Goal: Task Accomplishment & Management: Use online tool/utility

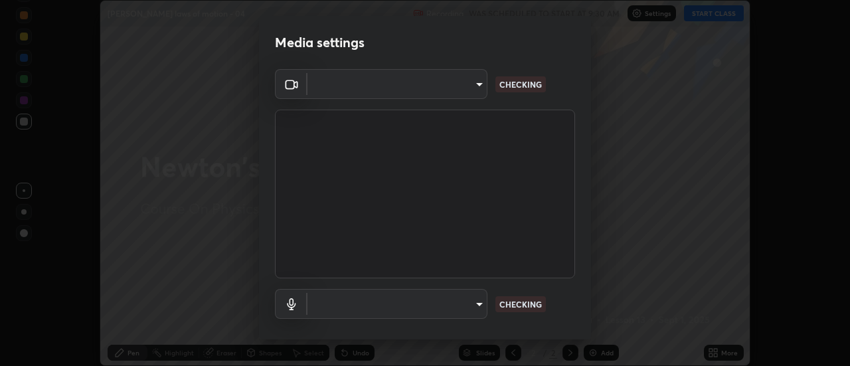
scroll to position [70, 0]
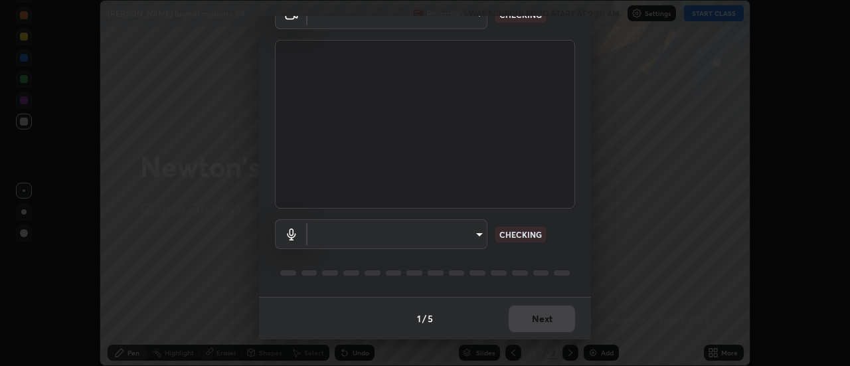
type input "985e4b1f72fc3b9494b48cef3b79fe3b682f9ae0bb15c20acfe574fe2aaad349"
type input "618656b63b7f9ee0ab6491a194f7017e5cc5f8d223736be4f163d7efcd640cbd"
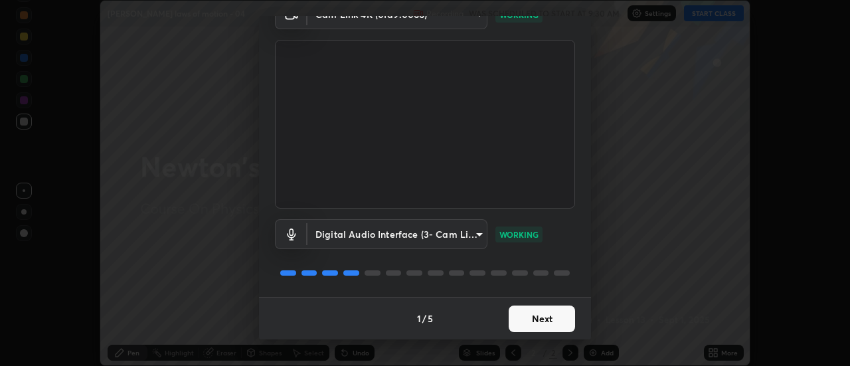
click at [533, 321] on button "Next" at bounding box center [542, 318] width 66 height 27
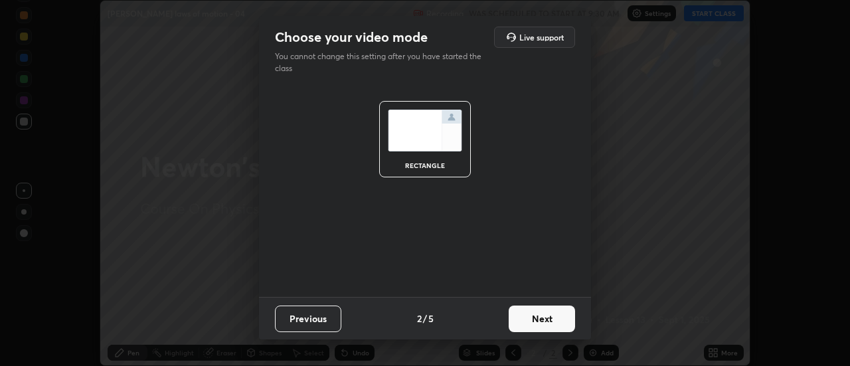
scroll to position [0, 0]
click at [538, 323] on button "Next" at bounding box center [542, 318] width 66 height 27
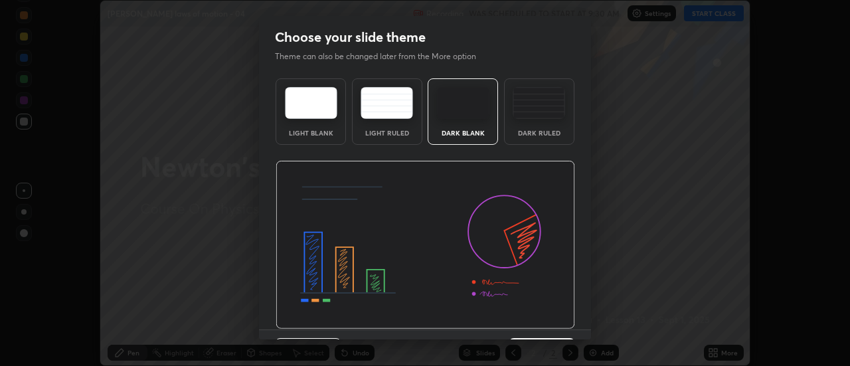
scroll to position [33, 0]
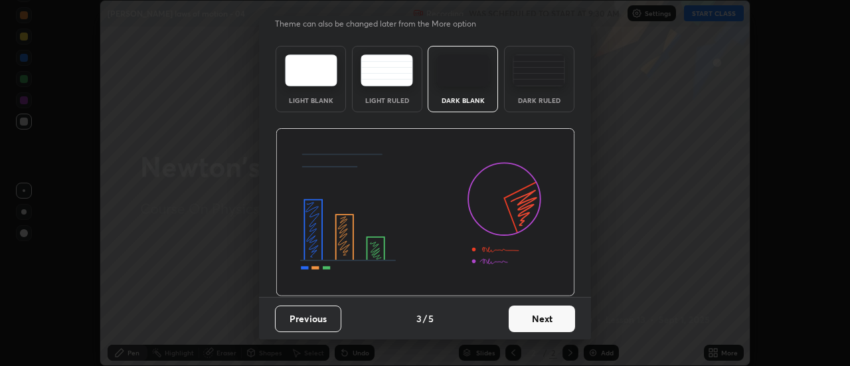
click at [536, 313] on button "Next" at bounding box center [542, 318] width 66 height 27
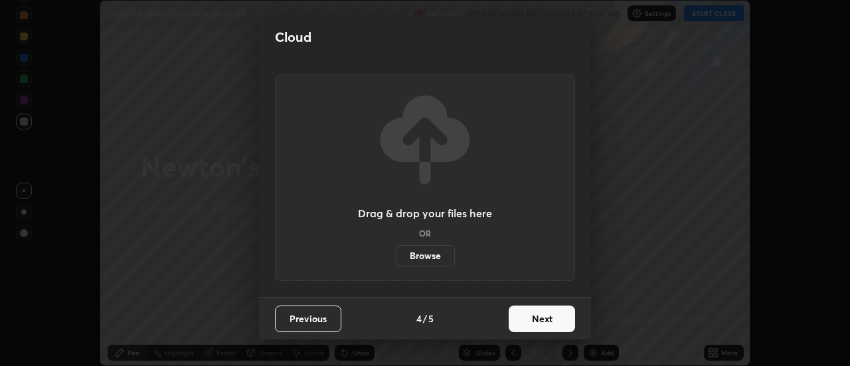
scroll to position [0, 0]
click at [543, 319] on button "Next" at bounding box center [542, 318] width 66 height 27
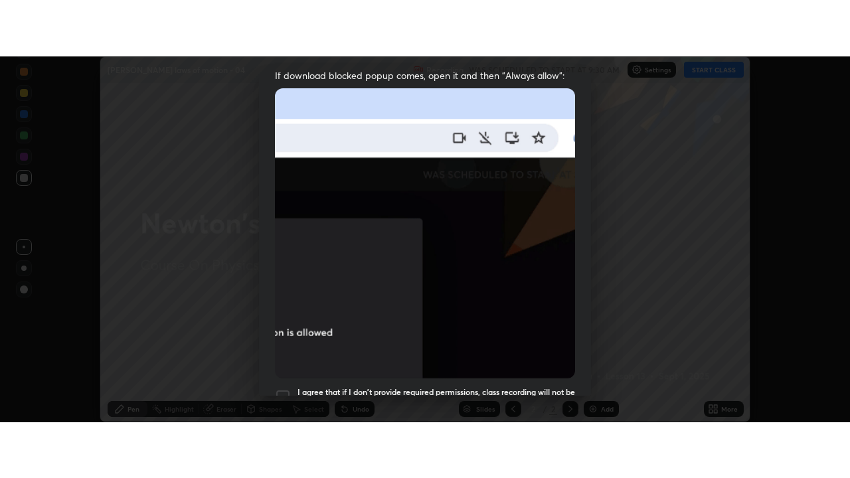
scroll to position [341, 0]
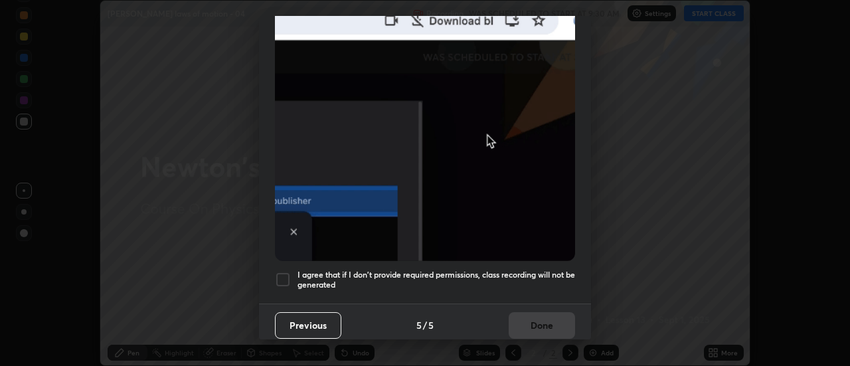
click at [539, 317] on div "Previous 5 / 5 Done" at bounding box center [425, 324] width 332 height 42
click at [541, 295] on div "Allow "Download multiple files" if prompted: If download blocked popup comes, o…" at bounding box center [425, 23] width 332 height 559
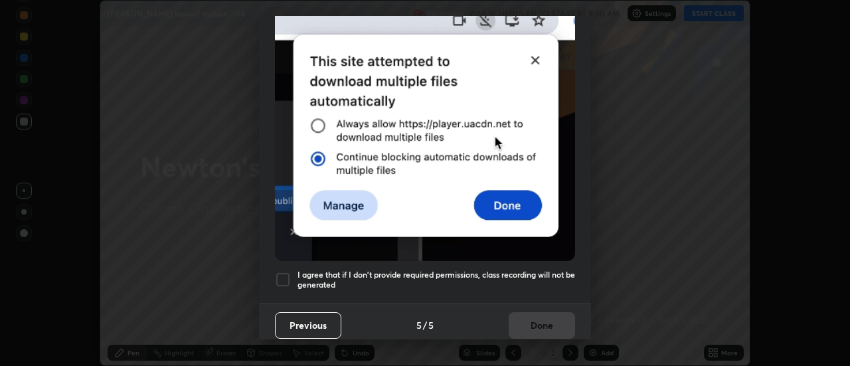
click at [533, 291] on div "Allow "Download multiple files" if prompted: If download blocked popup comes, o…" at bounding box center [425, 23] width 332 height 559
click at [527, 283] on h5 "I agree that if I don't provide required permissions, class recording will not …" at bounding box center [436, 280] width 278 height 21
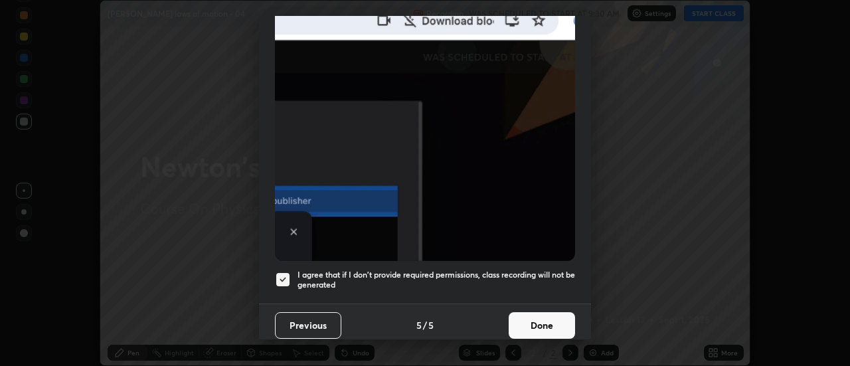
click at [535, 316] on button "Done" at bounding box center [542, 325] width 66 height 27
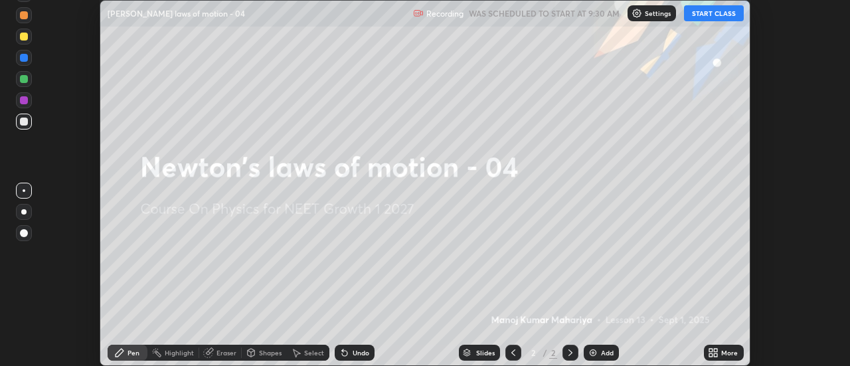
click at [717, 353] on icon at bounding box center [713, 352] width 11 height 11
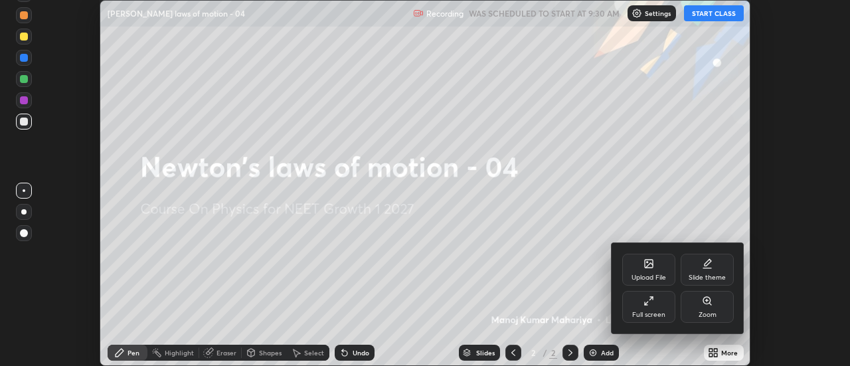
click at [647, 303] on icon at bounding box center [648, 301] width 11 height 11
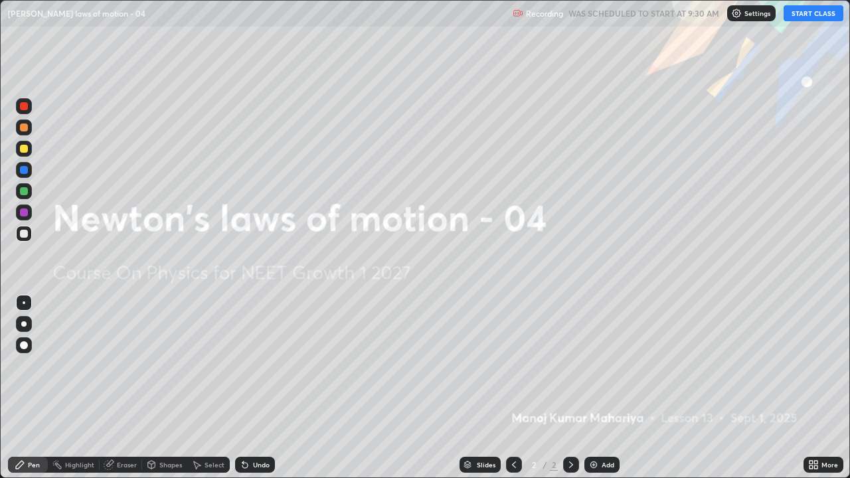
scroll to position [478, 850]
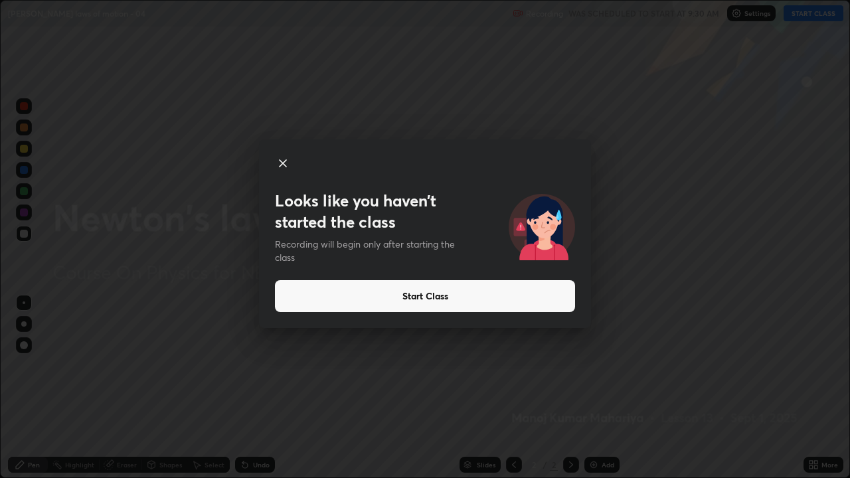
click at [436, 304] on button "Start Class" at bounding box center [425, 296] width 300 height 32
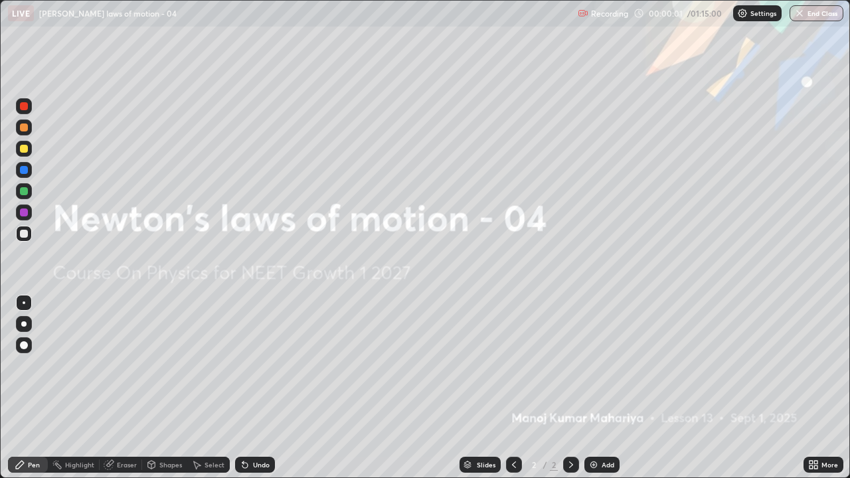
click at [595, 365] on div "Add" at bounding box center [601, 465] width 35 height 16
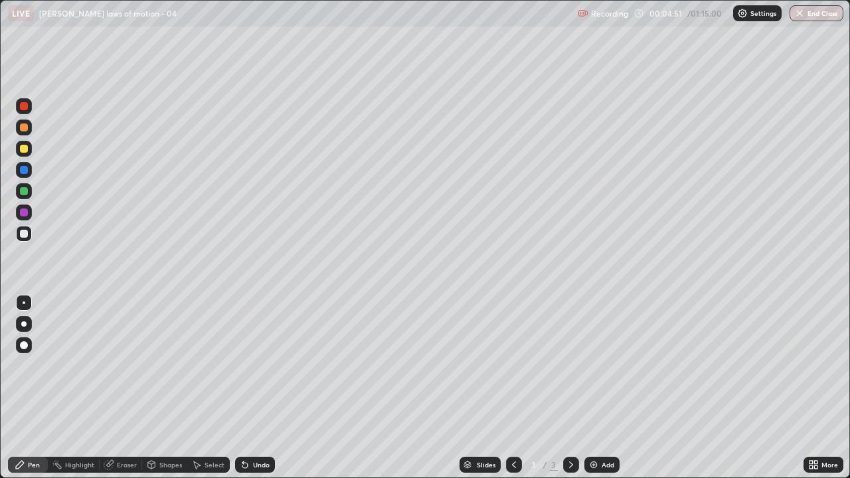
click at [167, 365] on div "Shapes" at bounding box center [164, 465] width 45 height 16
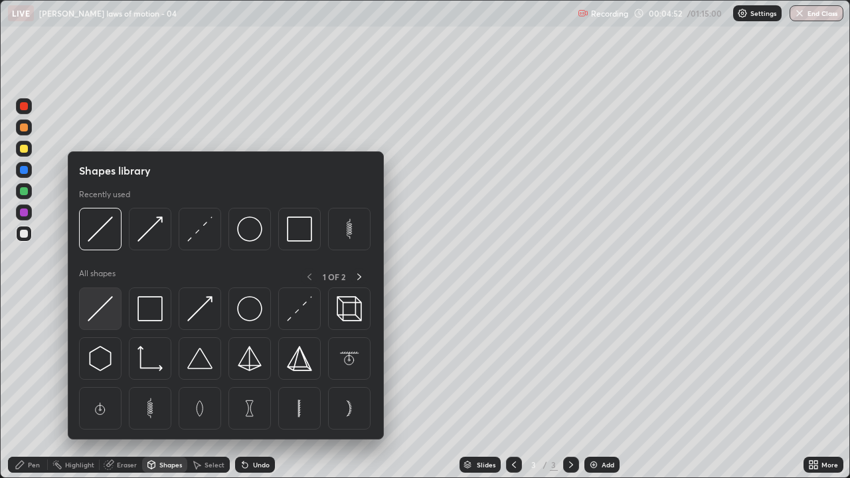
click at [102, 309] on img at bounding box center [100, 308] width 25 height 25
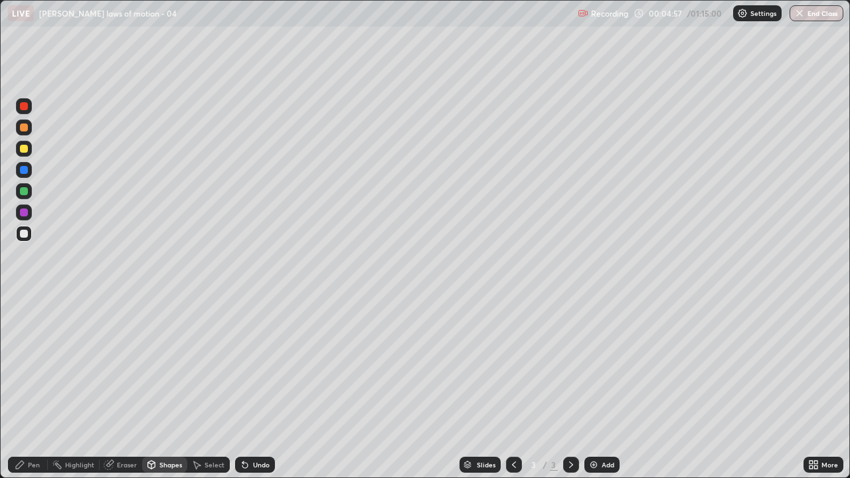
click at [29, 365] on div "Pen" at bounding box center [34, 465] width 12 height 7
click at [21, 327] on div at bounding box center [24, 324] width 16 height 16
click at [164, 365] on div "Shapes" at bounding box center [164, 465] width 45 height 16
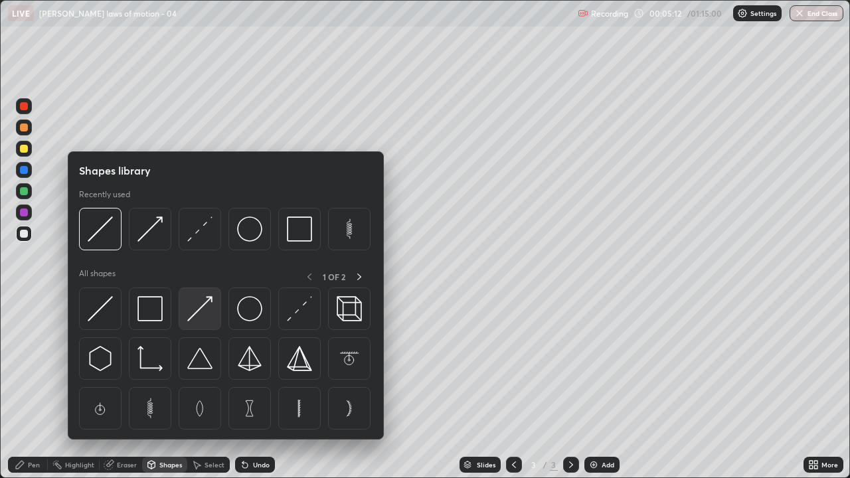
click at [201, 315] on img at bounding box center [199, 308] width 25 height 25
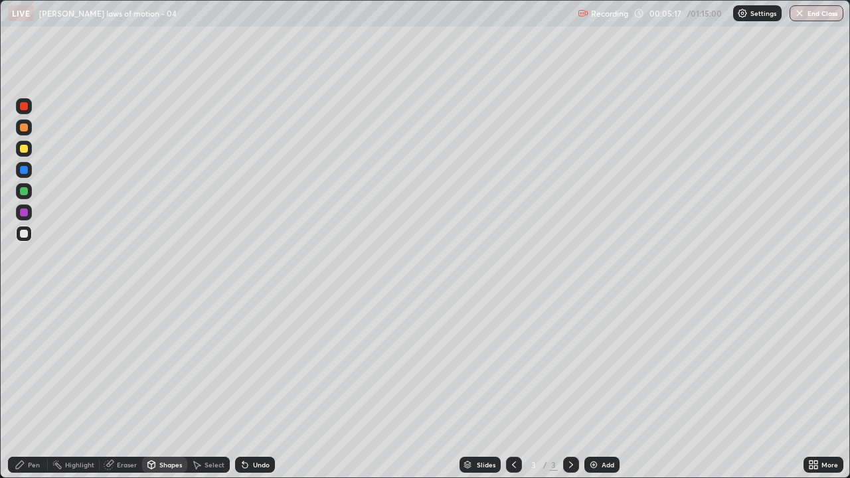
click at [242, 365] on icon at bounding box center [242, 462] width 1 height 1
click at [243, 365] on icon at bounding box center [244, 465] width 5 height 5
click at [23, 235] on div at bounding box center [24, 234] width 8 height 8
click at [23, 153] on div at bounding box center [24, 149] width 16 height 16
click at [163, 365] on div "Shapes" at bounding box center [170, 465] width 23 height 7
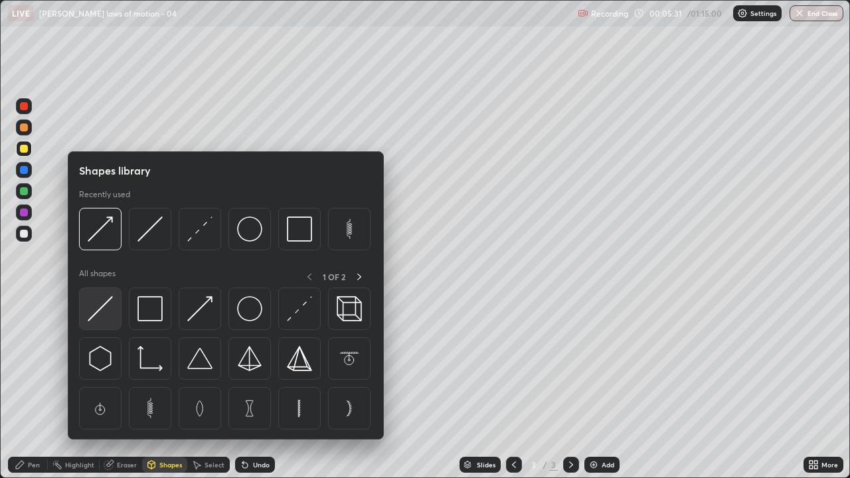
click at [96, 309] on img at bounding box center [100, 308] width 25 height 25
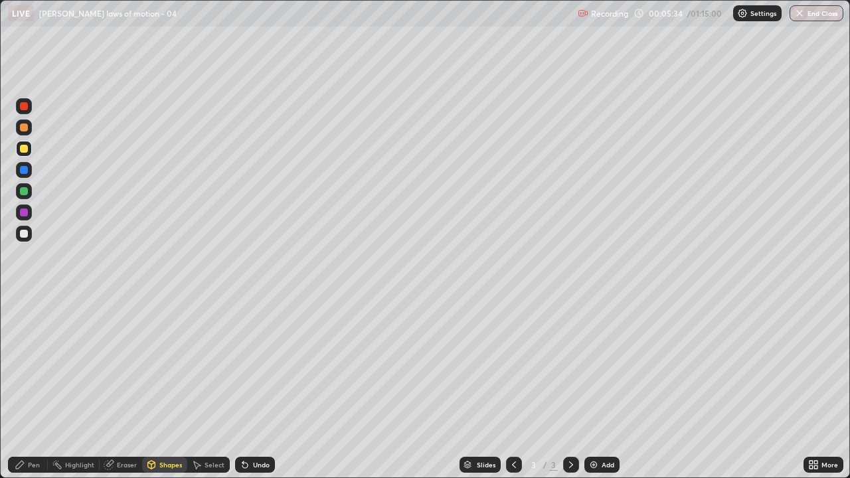
click at [40, 365] on div "Pen" at bounding box center [28, 465] width 40 height 16
click at [243, 365] on icon at bounding box center [244, 465] width 5 height 5
click at [242, 365] on icon at bounding box center [244, 465] width 5 height 5
click at [244, 365] on icon at bounding box center [244, 465] width 5 height 5
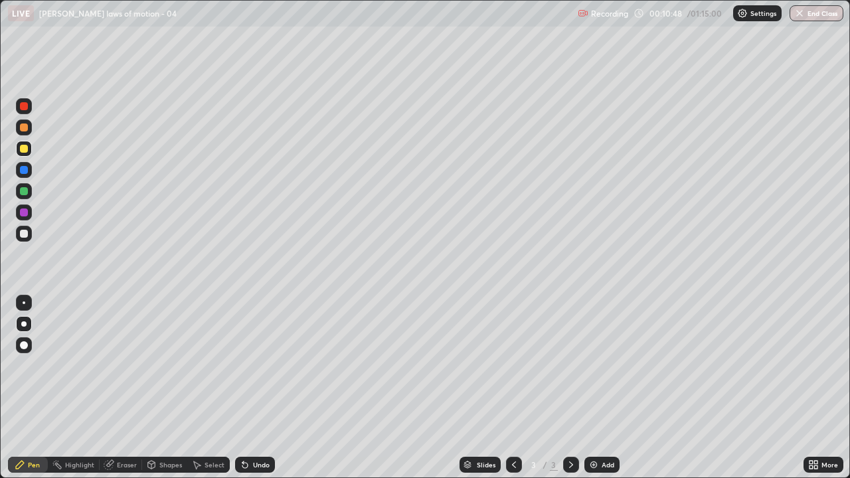
click at [594, 365] on div "Add" at bounding box center [601, 465] width 35 height 16
click at [23, 233] on div at bounding box center [24, 234] width 8 height 8
click at [243, 365] on icon at bounding box center [244, 465] width 5 height 5
click at [133, 365] on div "Eraser" at bounding box center [127, 465] width 20 height 7
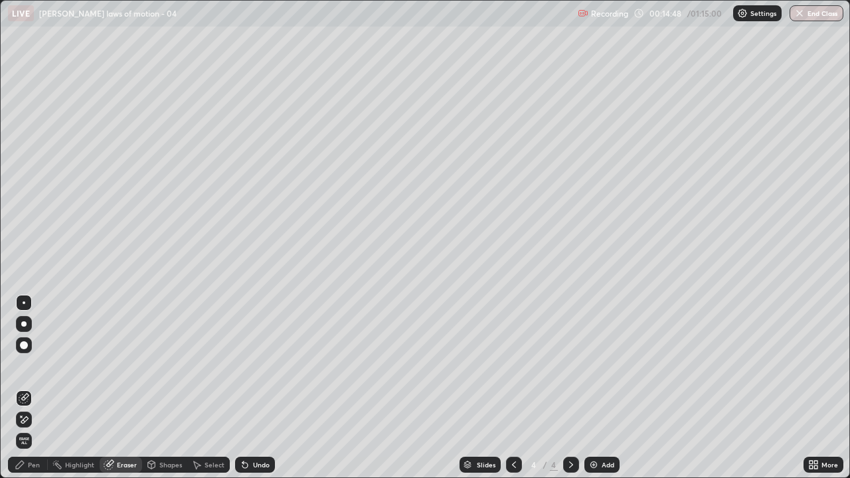
click at [33, 365] on div "Pen" at bounding box center [28, 465] width 40 height 16
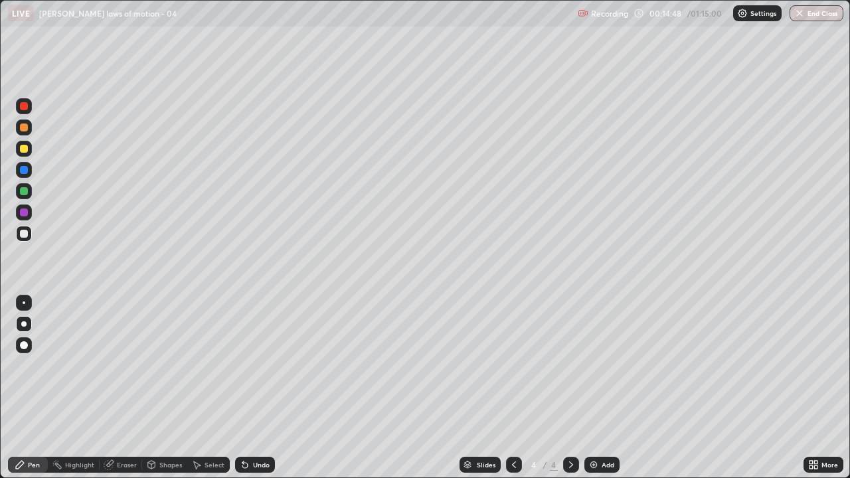
click at [25, 231] on div at bounding box center [24, 234] width 8 height 8
click at [24, 151] on div at bounding box center [24, 149] width 8 height 8
click at [593, 365] on img at bounding box center [593, 465] width 11 height 11
click at [22, 234] on div at bounding box center [24, 234] width 8 height 8
click at [509, 365] on icon at bounding box center [514, 465] width 11 height 11
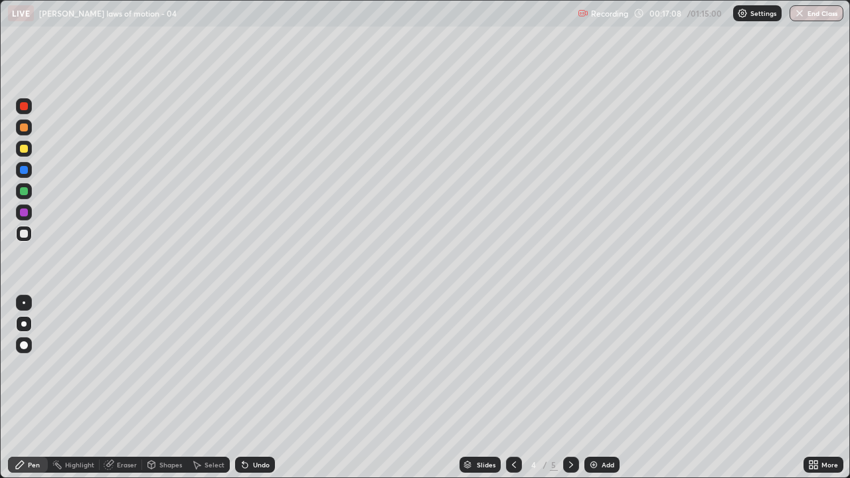
click at [511, 365] on div at bounding box center [514, 465] width 16 height 16
click at [570, 365] on icon at bounding box center [571, 465] width 11 height 11
click at [569, 365] on div at bounding box center [571, 465] width 16 height 27
click at [572, 365] on icon at bounding box center [571, 465] width 11 height 11
click at [571, 365] on icon at bounding box center [571, 465] width 11 height 11
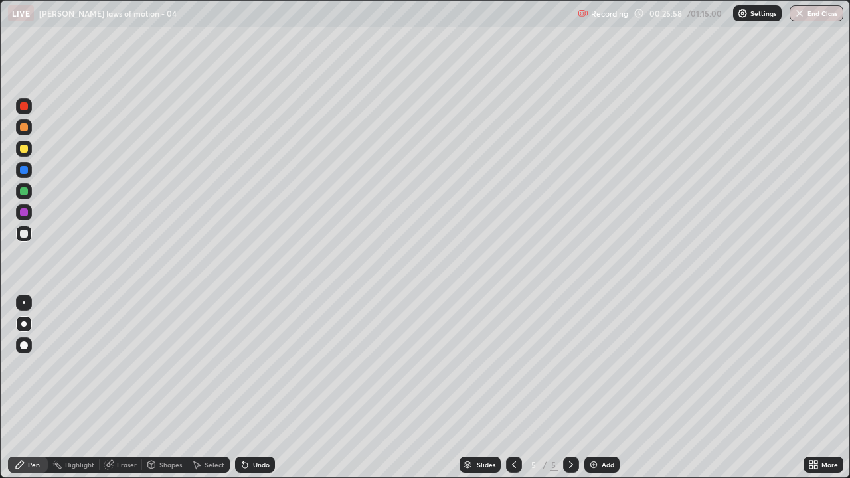
click at [588, 365] on img at bounding box center [593, 465] width 11 height 11
click at [24, 236] on div at bounding box center [24, 234] width 8 height 8
click at [250, 365] on div "Undo" at bounding box center [255, 465] width 40 height 16
click at [242, 365] on icon at bounding box center [244, 465] width 5 height 5
click at [243, 365] on icon at bounding box center [244, 465] width 5 height 5
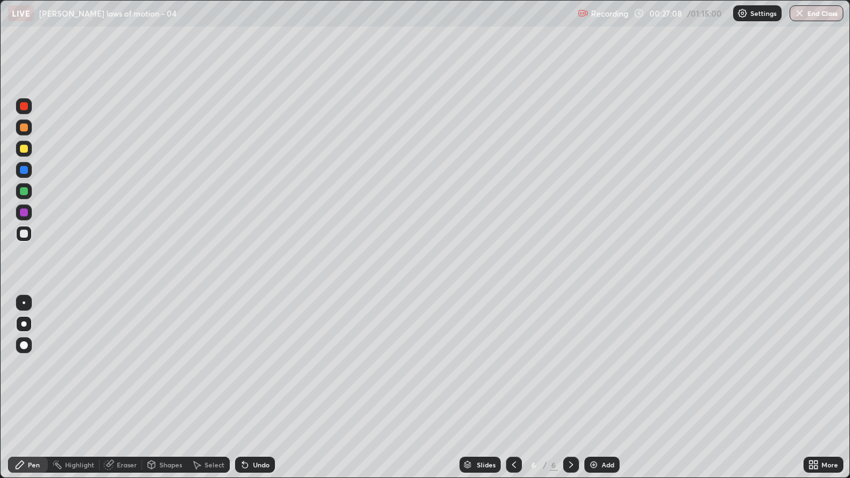
click at [246, 365] on icon at bounding box center [244, 465] width 5 height 5
click at [242, 365] on icon at bounding box center [245, 465] width 11 height 11
click at [235, 365] on div "Undo" at bounding box center [255, 465] width 40 height 16
click at [242, 365] on icon at bounding box center [242, 462] width 1 height 1
click at [242, 365] on icon at bounding box center [244, 465] width 5 height 5
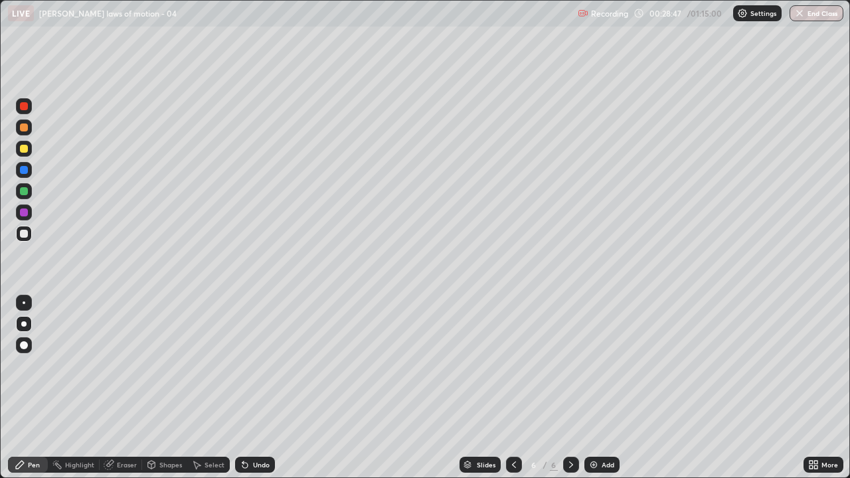
click at [25, 147] on div at bounding box center [24, 149] width 8 height 8
click at [165, 365] on div "Shapes" at bounding box center [170, 465] width 23 height 7
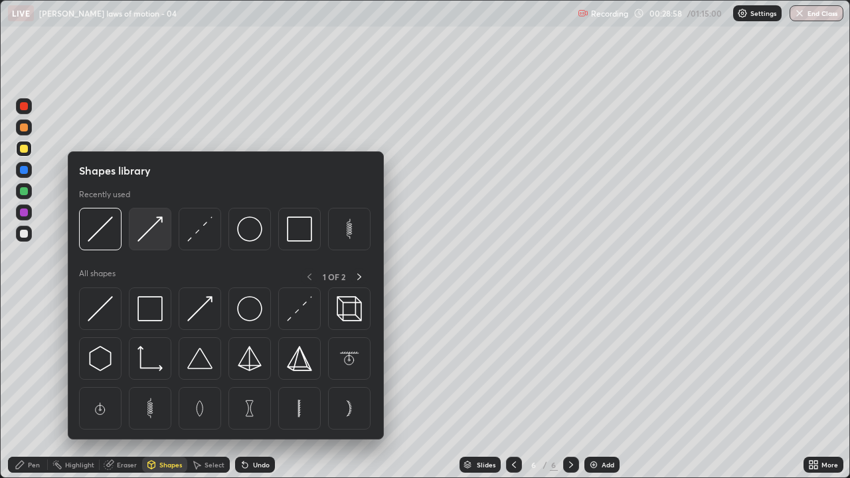
click at [139, 234] on img at bounding box center [149, 228] width 25 height 25
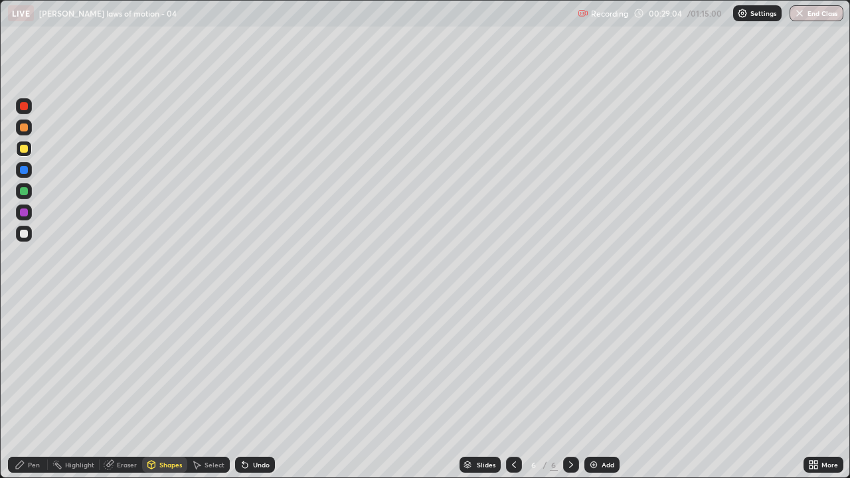
click at [32, 365] on div "Pen" at bounding box center [28, 465] width 40 height 16
click at [164, 365] on div "Shapes" at bounding box center [170, 465] width 23 height 7
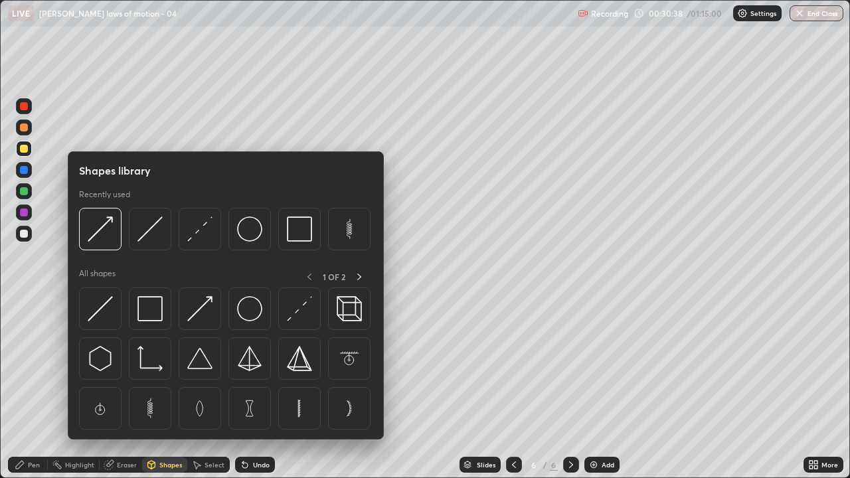
click at [24, 234] on div at bounding box center [24, 234] width 8 height 8
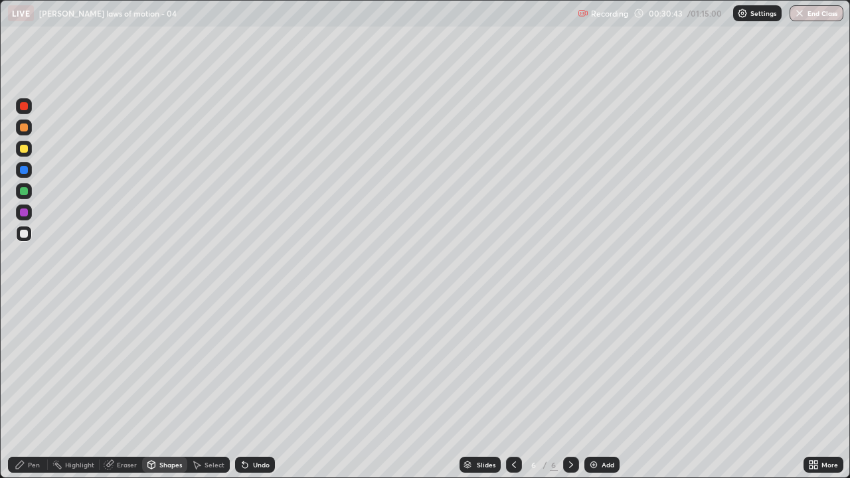
click at [245, 365] on div "Undo" at bounding box center [255, 465] width 40 height 16
click at [175, 365] on div "Shapes" at bounding box center [170, 465] width 23 height 7
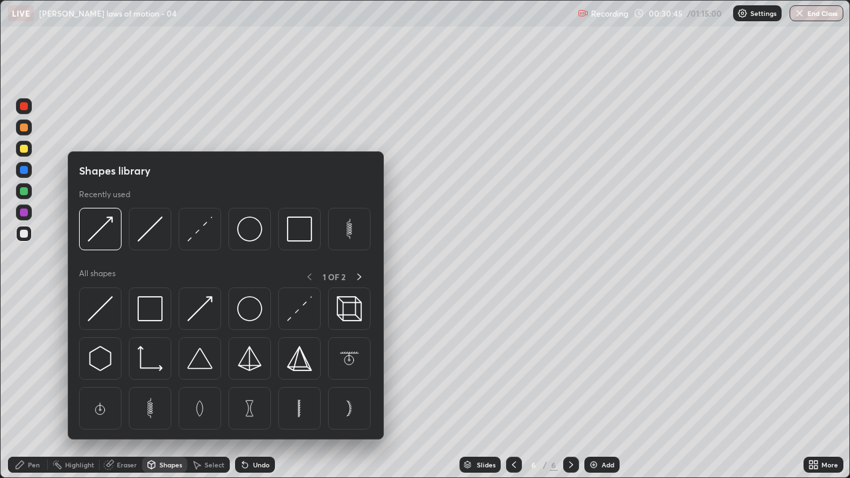
click at [34, 365] on div "Pen" at bounding box center [34, 465] width 12 height 7
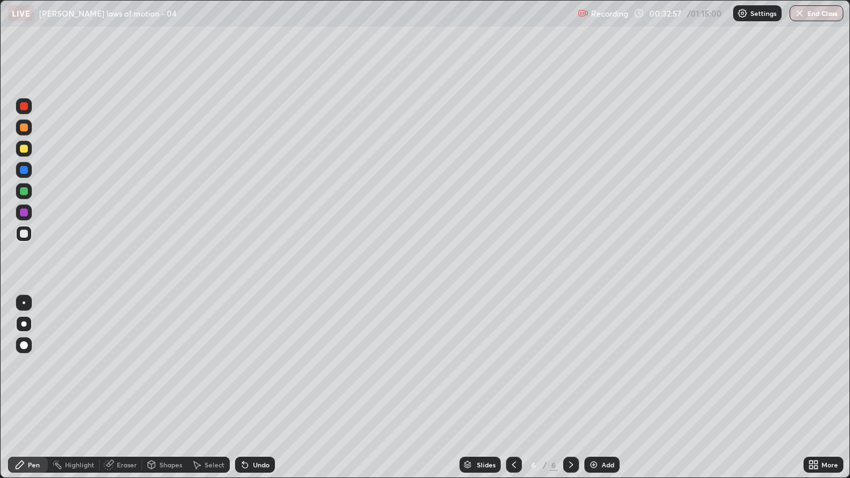
click at [34, 365] on div "Pen" at bounding box center [34, 465] width 12 height 7
click at [245, 365] on div "Undo" at bounding box center [255, 465] width 40 height 16
click at [244, 365] on icon at bounding box center [244, 465] width 5 height 5
click at [242, 365] on icon at bounding box center [244, 465] width 5 height 5
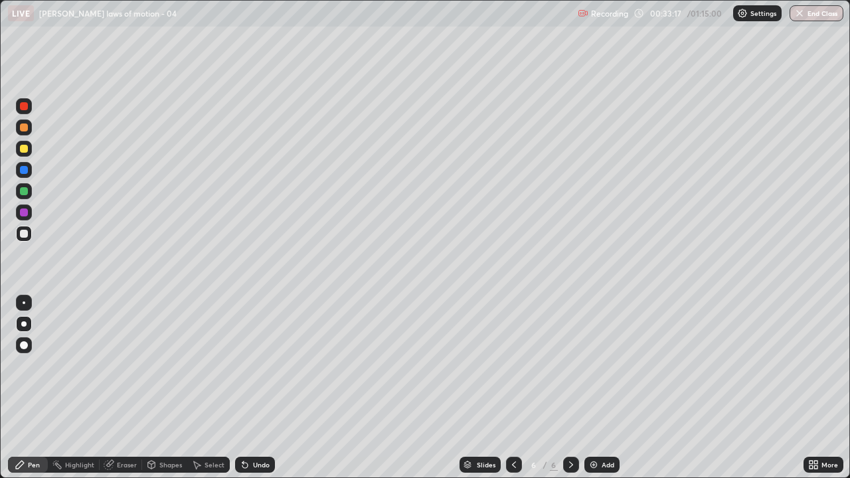
click at [242, 365] on icon at bounding box center [244, 465] width 5 height 5
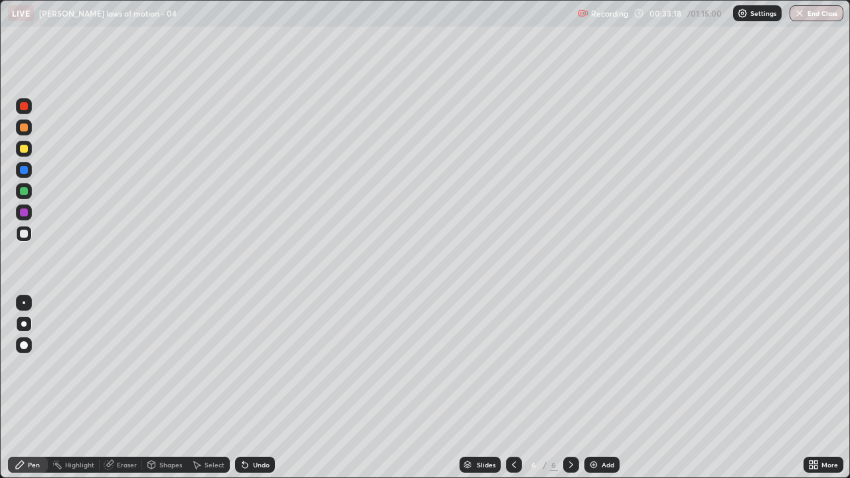
click at [242, 365] on icon at bounding box center [244, 465] width 5 height 5
click at [242, 365] on icon at bounding box center [242, 462] width 1 height 1
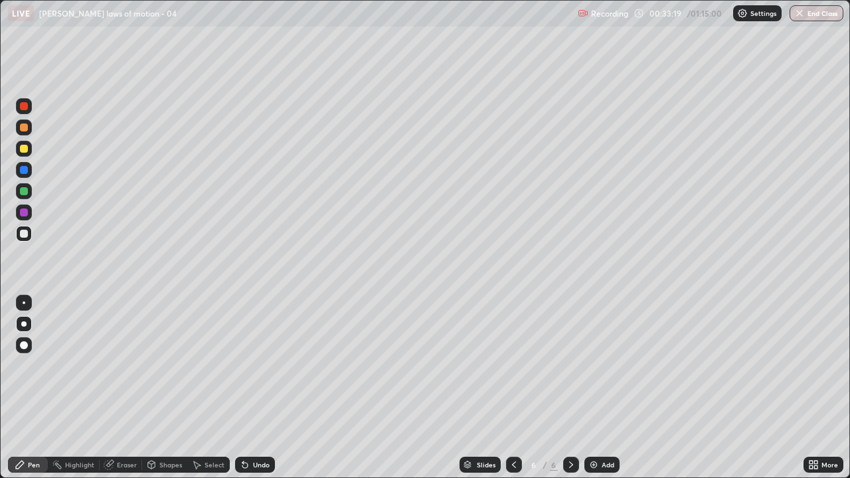
click at [242, 365] on icon at bounding box center [242, 462] width 1 height 1
click at [249, 365] on div "Undo" at bounding box center [255, 465] width 40 height 16
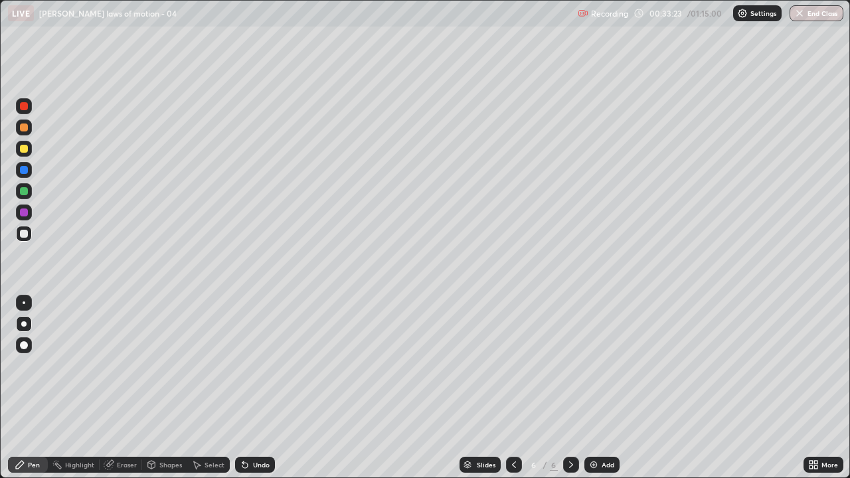
click at [253, 365] on div "Undo" at bounding box center [261, 465] width 17 height 7
click at [248, 365] on icon at bounding box center [245, 465] width 11 height 11
click at [242, 365] on icon at bounding box center [244, 465] width 5 height 5
click at [235, 365] on div "Undo" at bounding box center [255, 465] width 40 height 16
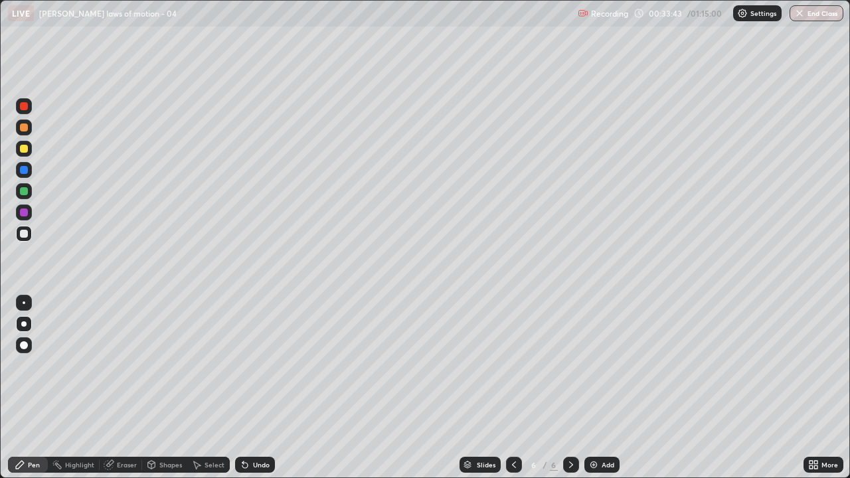
click at [242, 365] on icon at bounding box center [244, 465] width 5 height 5
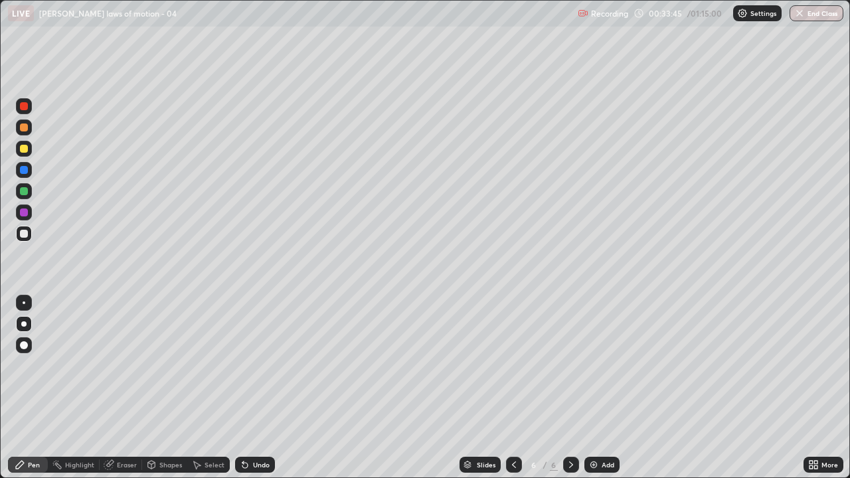
click at [242, 365] on icon at bounding box center [245, 465] width 11 height 11
click at [242, 365] on icon at bounding box center [242, 462] width 1 height 1
click at [242, 365] on icon at bounding box center [244, 465] width 5 height 5
click at [243, 365] on icon at bounding box center [244, 465] width 5 height 5
click at [245, 365] on icon at bounding box center [244, 465] width 5 height 5
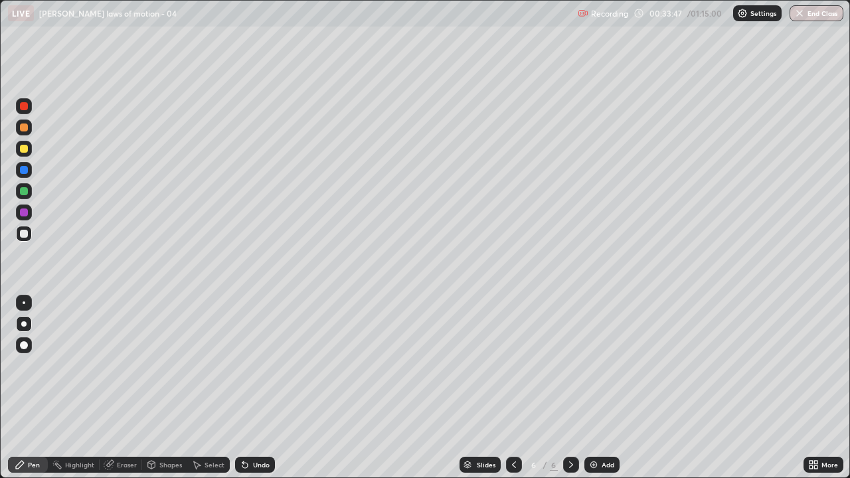
click at [243, 365] on icon at bounding box center [244, 465] width 5 height 5
click at [242, 365] on icon at bounding box center [242, 462] width 1 height 1
click at [243, 365] on icon at bounding box center [244, 465] width 5 height 5
click at [242, 365] on icon at bounding box center [242, 462] width 1 height 1
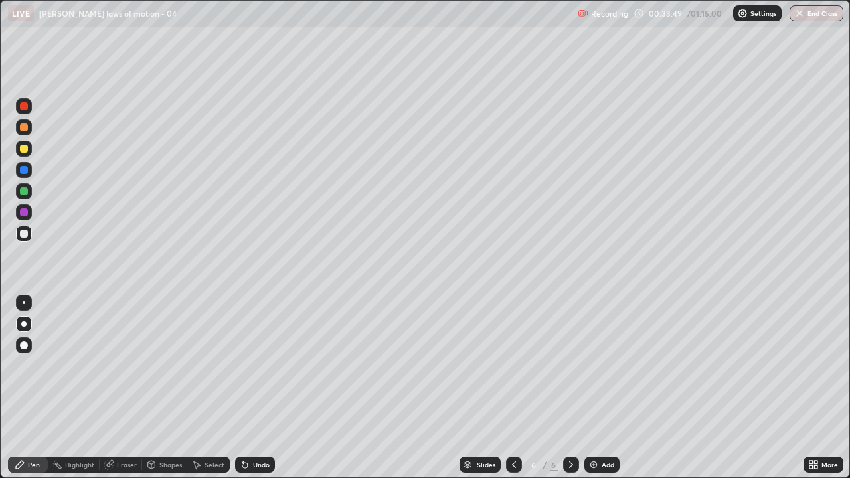
click at [242, 365] on icon at bounding box center [242, 462] width 1 height 1
click at [243, 365] on icon at bounding box center [244, 465] width 5 height 5
click at [242, 365] on icon at bounding box center [242, 462] width 1 height 1
click at [33, 365] on div "Pen" at bounding box center [34, 465] width 12 height 7
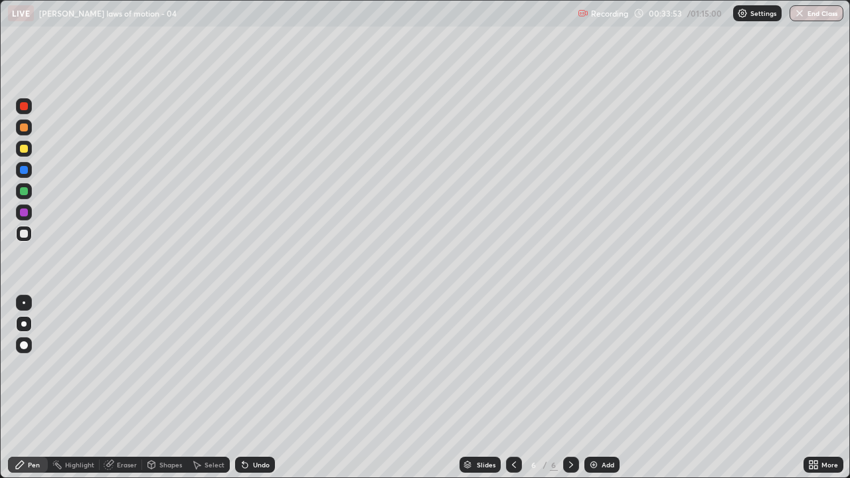
click at [26, 348] on div at bounding box center [24, 345] width 8 height 8
click at [593, 365] on img at bounding box center [593, 465] width 11 height 11
click at [31, 365] on div "Pen" at bounding box center [34, 465] width 12 height 7
click at [169, 365] on div "Shapes" at bounding box center [164, 465] width 45 height 16
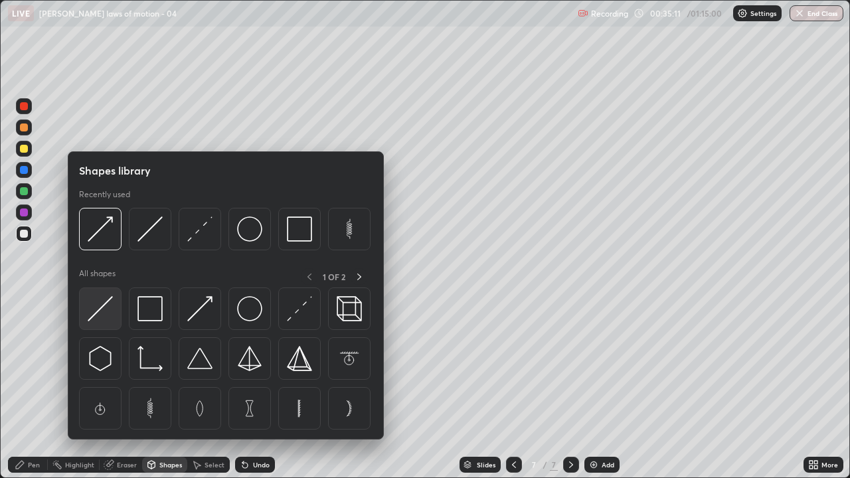
click at [102, 304] on img at bounding box center [100, 308] width 25 height 25
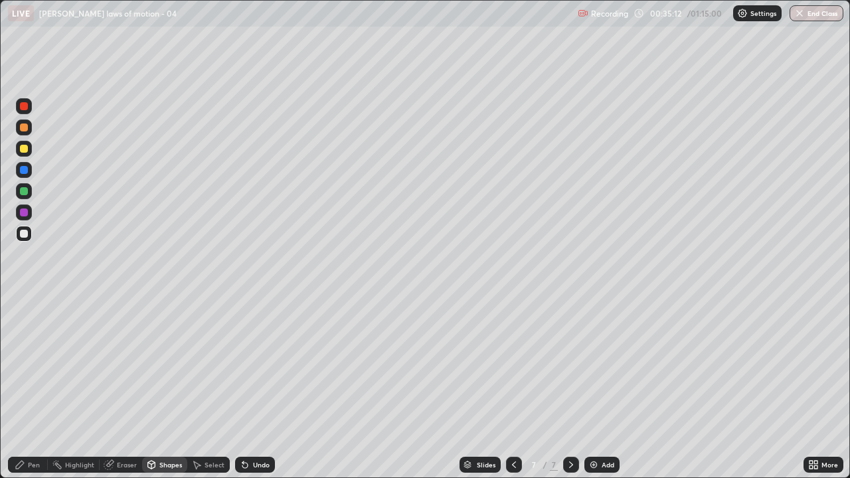
click at [42, 365] on div "Pen" at bounding box center [28, 465] width 40 height 16
click at [23, 112] on div at bounding box center [24, 106] width 16 height 16
click at [24, 324] on div at bounding box center [23, 323] width 5 height 5
click at [27, 236] on div at bounding box center [24, 234] width 8 height 8
click at [593, 365] on img at bounding box center [593, 465] width 11 height 11
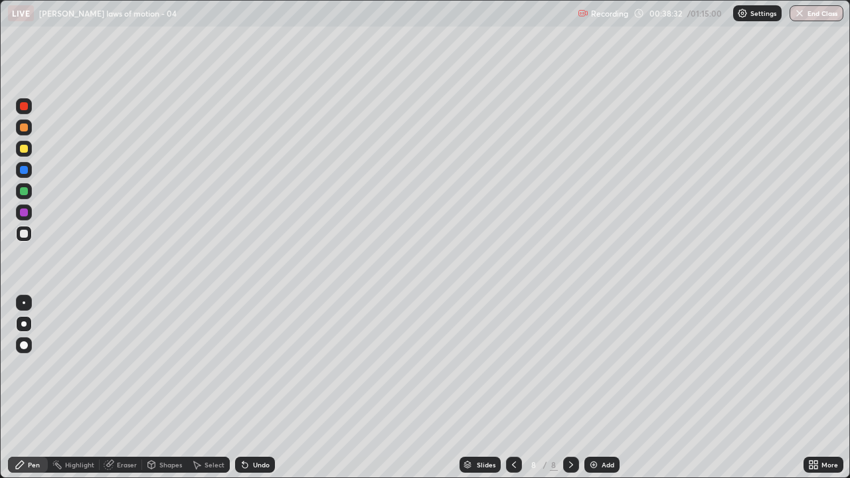
click at [512, 365] on icon at bounding box center [514, 465] width 11 height 11
click at [574, 365] on div at bounding box center [571, 465] width 16 height 16
click at [242, 365] on icon at bounding box center [244, 465] width 5 height 5
click at [166, 365] on div "Shapes" at bounding box center [164, 465] width 45 height 16
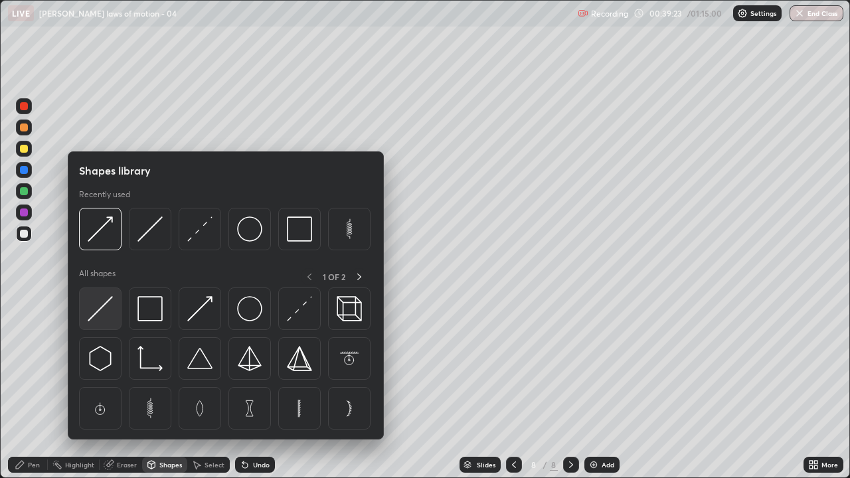
click at [105, 307] on img at bounding box center [100, 308] width 25 height 25
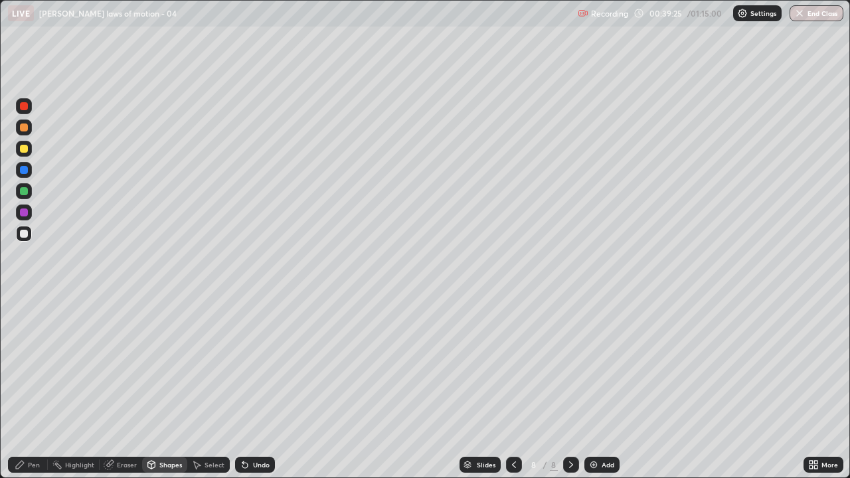
click at [32, 365] on div "Pen" at bounding box center [28, 465] width 40 height 16
click at [25, 233] on div at bounding box center [24, 234] width 8 height 8
click at [27, 152] on div at bounding box center [24, 149] width 16 height 16
click at [249, 365] on div "Undo" at bounding box center [255, 465] width 40 height 16
click at [243, 365] on icon at bounding box center [244, 465] width 5 height 5
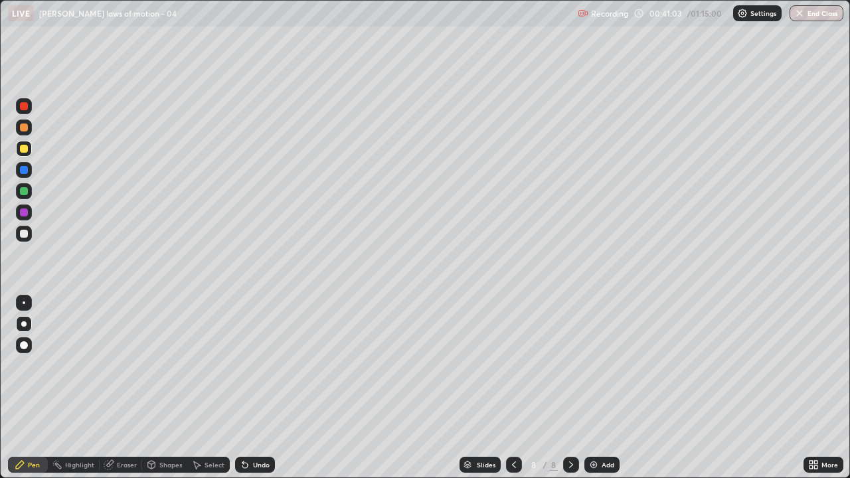
click at [511, 365] on icon at bounding box center [514, 465] width 11 height 11
click at [570, 365] on icon at bounding box center [571, 465] width 4 height 7
click at [513, 365] on icon at bounding box center [514, 465] width 11 height 11
click at [129, 365] on div "Eraser" at bounding box center [127, 465] width 20 height 7
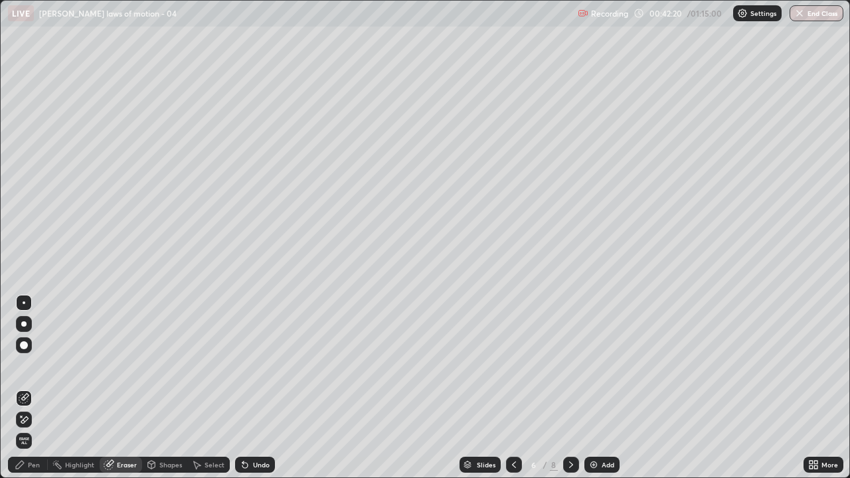
click at [37, 365] on div "Pen" at bounding box center [34, 465] width 12 height 7
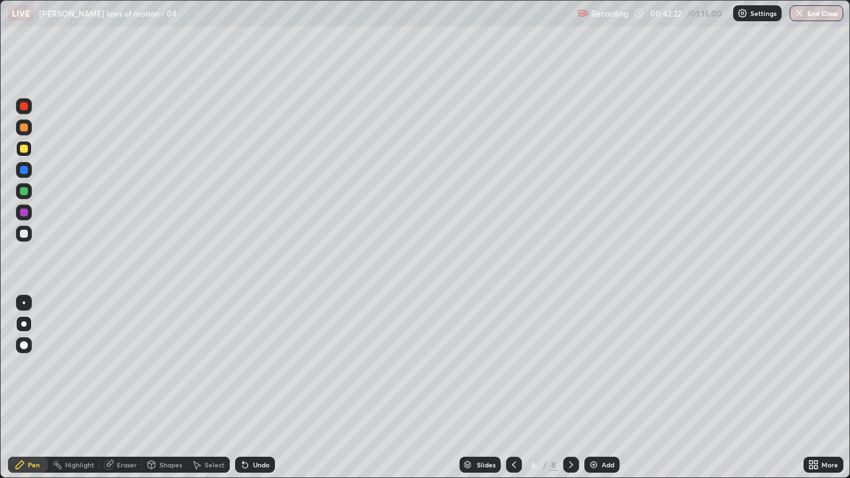
click at [246, 365] on icon at bounding box center [245, 465] width 11 height 11
click at [243, 365] on icon at bounding box center [244, 465] width 5 height 5
click at [24, 234] on div at bounding box center [24, 234] width 8 height 8
click at [124, 365] on div "Eraser" at bounding box center [127, 465] width 20 height 7
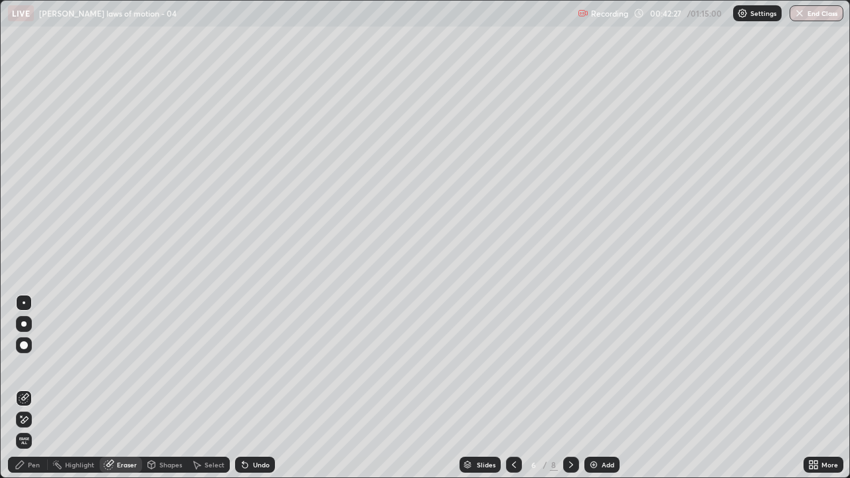
click at [36, 365] on div "Pen" at bounding box center [34, 465] width 12 height 7
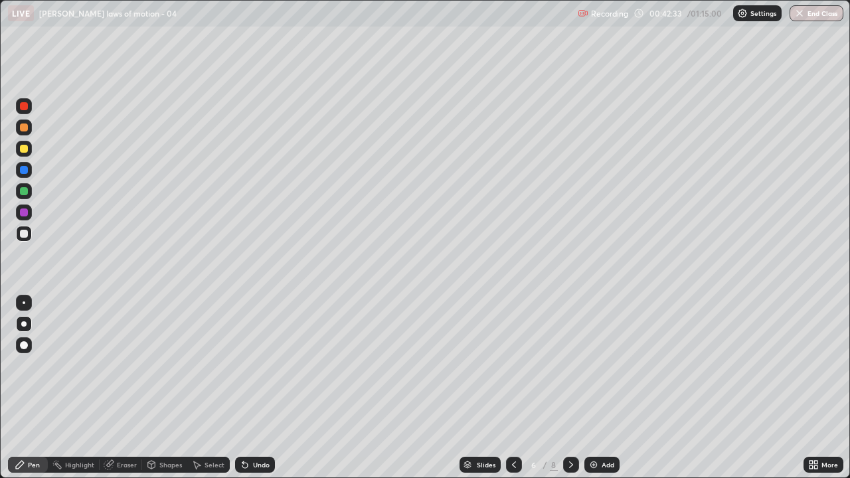
click at [126, 365] on div "Eraser" at bounding box center [127, 465] width 20 height 7
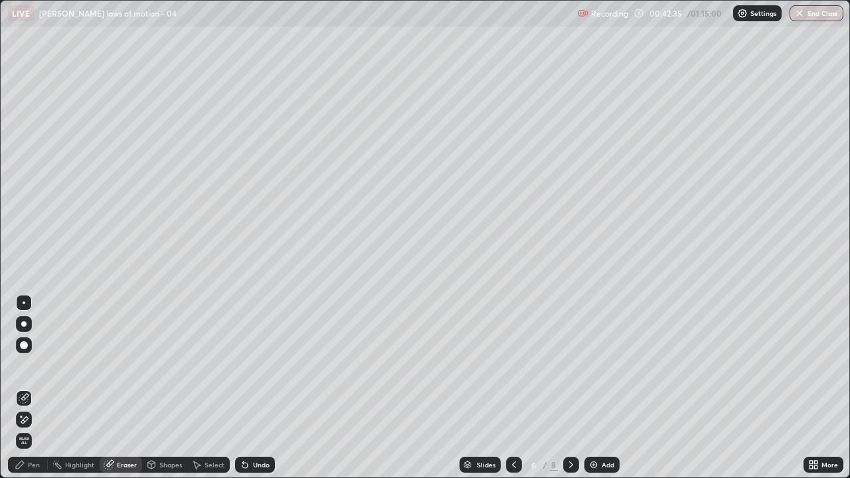
click at [35, 365] on div "Pen" at bounding box center [28, 465] width 40 height 16
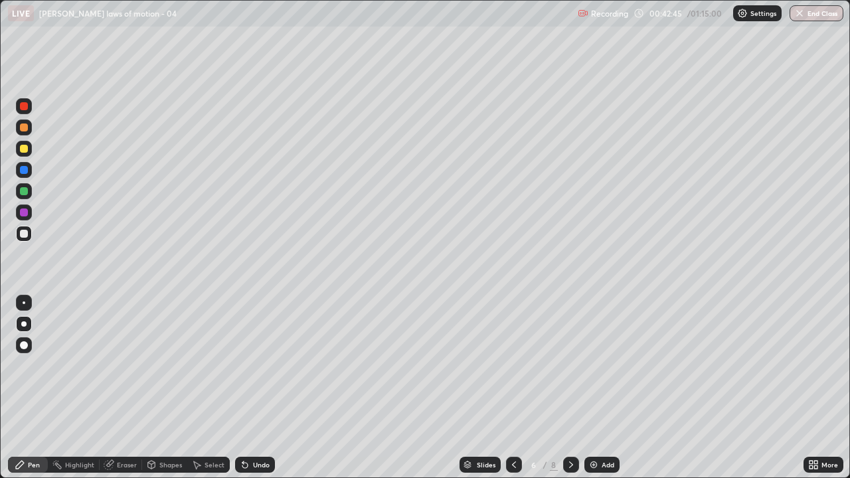
click at [570, 365] on icon at bounding box center [571, 465] width 11 height 11
click at [513, 365] on icon at bounding box center [514, 465] width 11 height 11
click at [126, 365] on div "Eraser" at bounding box center [127, 465] width 20 height 7
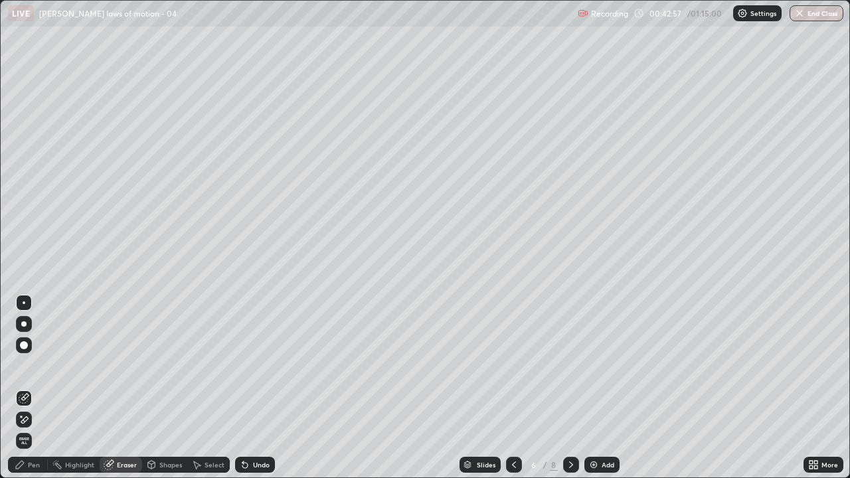
click at [40, 365] on div "Pen" at bounding box center [28, 465] width 40 height 16
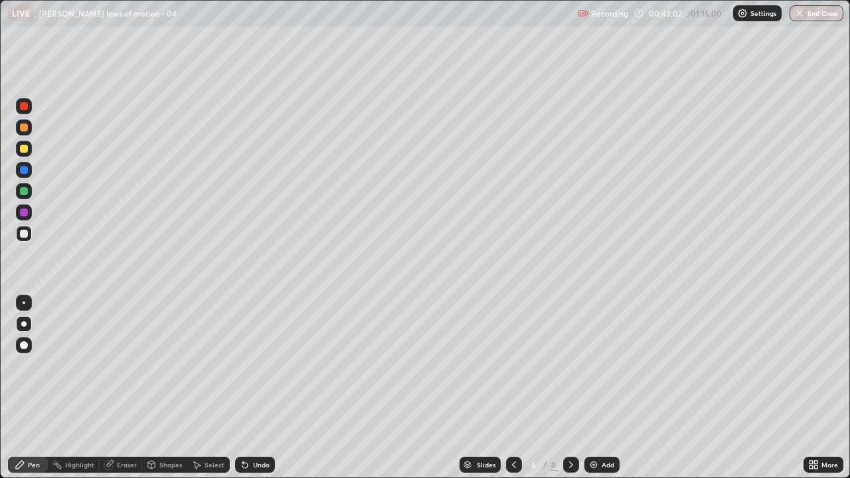
click at [568, 365] on icon at bounding box center [571, 465] width 11 height 11
click at [570, 365] on icon at bounding box center [571, 465] width 11 height 11
click at [24, 152] on div at bounding box center [24, 149] width 8 height 8
click at [513, 365] on icon at bounding box center [514, 465] width 11 height 11
click at [512, 365] on div at bounding box center [514, 465] width 16 height 16
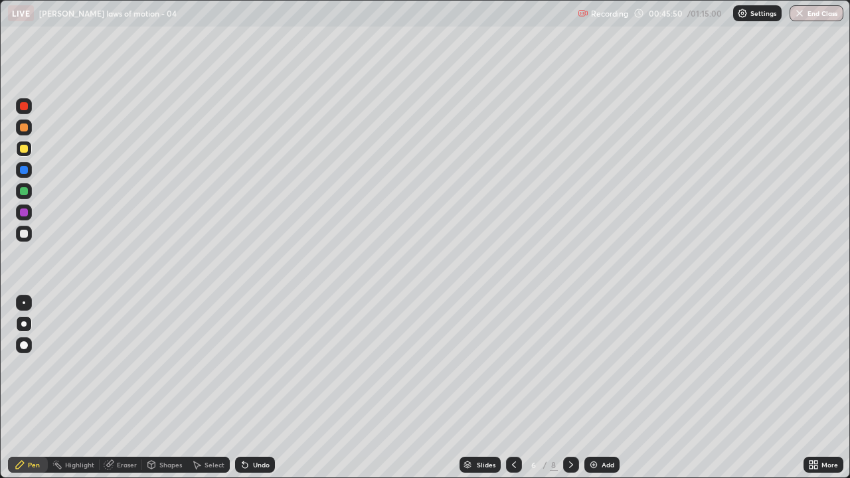
click at [570, 365] on icon at bounding box center [571, 465] width 11 height 11
click at [572, 365] on div at bounding box center [571, 465] width 16 height 27
click at [513, 365] on icon at bounding box center [514, 465] width 11 height 11
click at [568, 365] on icon at bounding box center [571, 465] width 11 height 11
click at [242, 365] on icon at bounding box center [244, 465] width 5 height 5
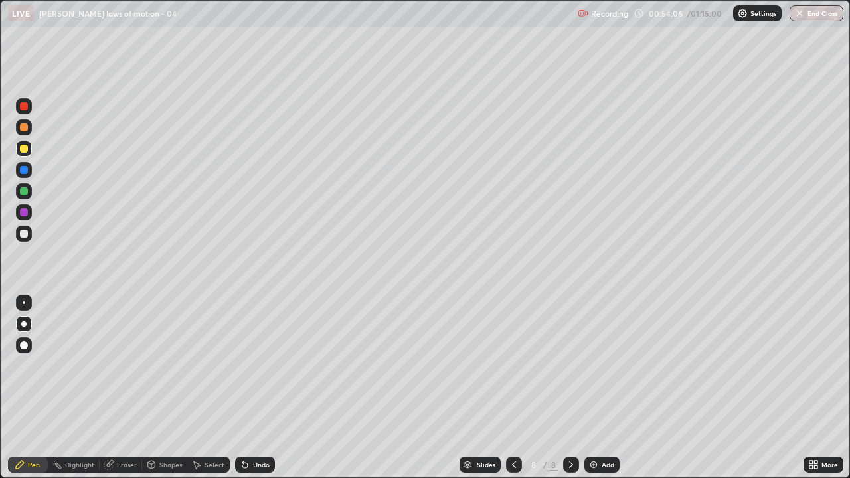
click at [243, 365] on icon at bounding box center [244, 465] width 5 height 5
click at [244, 365] on icon at bounding box center [244, 465] width 5 height 5
click at [243, 365] on icon at bounding box center [244, 465] width 5 height 5
click at [242, 365] on icon at bounding box center [244, 465] width 5 height 5
click at [244, 365] on icon at bounding box center [244, 465] width 5 height 5
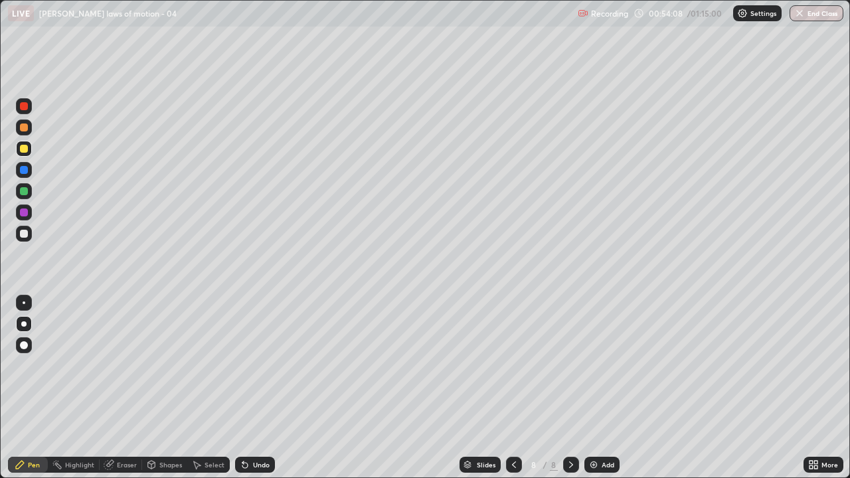
click at [242, 365] on icon at bounding box center [244, 465] width 5 height 5
click at [248, 365] on icon at bounding box center [245, 465] width 11 height 11
click at [247, 365] on icon at bounding box center [245, 465] width 11 height 11
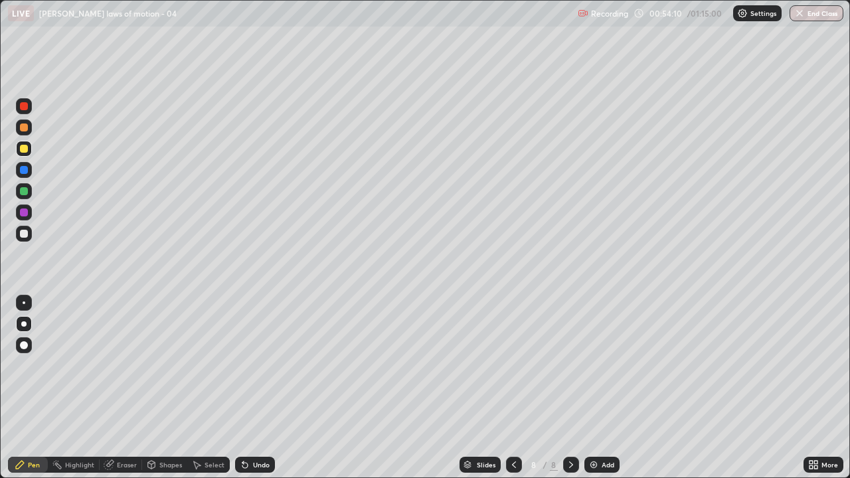
click at [253, 365] on div "Undo" at bounding box center [261, 465] width 17 height 7
click at [250, 365] on div "Undo" at bounding box center [255, 465] width 40 height 16
click at [247, 365] on icon at bounding box center [245, 465] width 11 height 11
click at [243, 365] on icon at bounding box center [244, 465] width 5 height 5
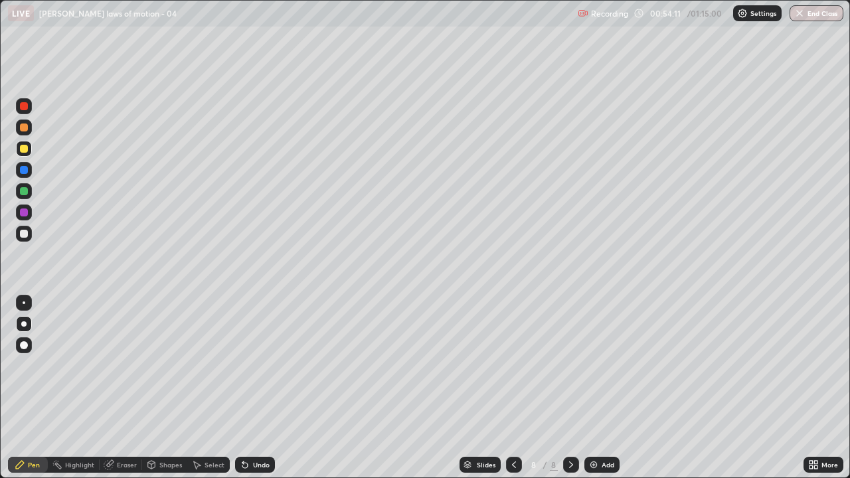
click at [240, 365] on icon at bounding box center [245, 465] width 11 height 11
click at [242, 365] on icon at bounding box center [244, 465] width 5 height 5
click at [243, 365] on icon at bounding box center [244, 465] width 5 height 5
click at [26, 234] on div at bounding box center [24, 234] width 8 height 8
click at [244, 365] on icon at bounding box center [244, 465] width 5 height 5
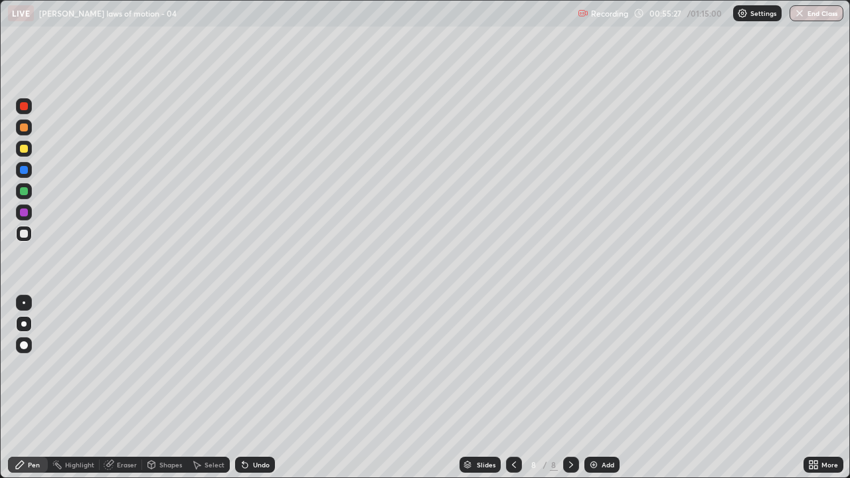
click at [243, 365] on icon at bounding box center [245, 465] width 11 height 11
click at [241, 365] on div "Undo" at bounding box center [255, 465] width 40 height 16
click at [241, 365] on icon at bounding box center [245, 465] width 11 height 11
click at [242, 365] on icon at bounding box center [244, 465] width 5 height 5
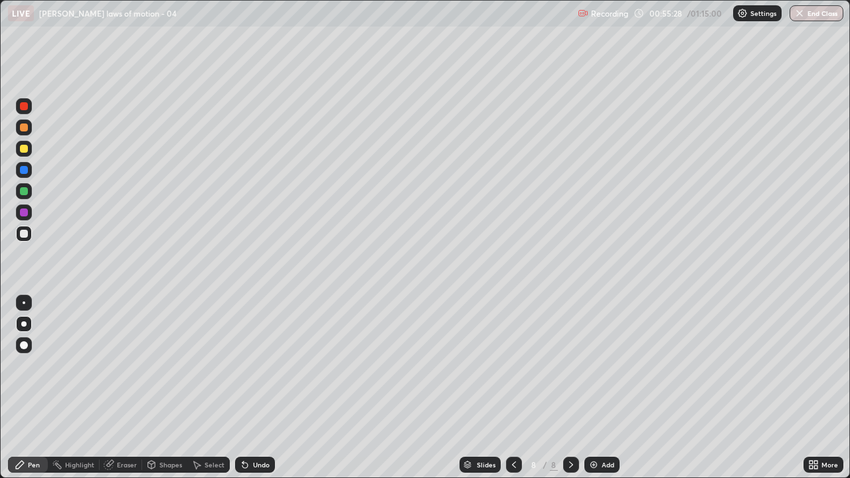
click at [240, 365] on icon at bounding box center [245, 465] width 11 height 11
click at [243, 365] on icon at bounding box center [244, 465] width 5 height 5
click at [244, 365] on icon at bounding box center [244, 465] width 5 height 5
click at [243, 365] on icon at bounding box center [244, 465] width 5 height 5
click at [242, 365] on icon at bounding box center [244, 465] width 5 height 5
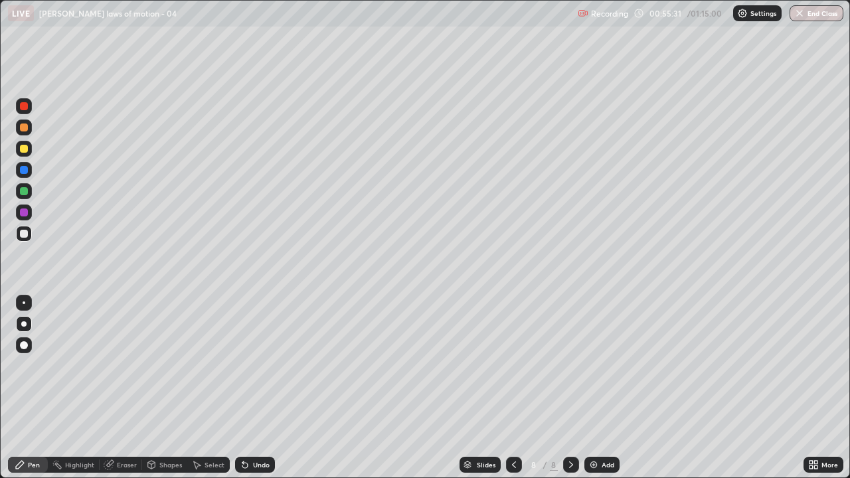
click at [240, 365] on icon at bounding box center [245, 465] width 11 height 11
click at [233, 365] on div "Undo" at bounding box center [252, 465] width 45 height 27
click at [235, 365] on div "Undo" at bounding box center [255, 465] width 40 height 16
click at [239, 365] on div "Undo" at bounding box center [255, 465] width 40 height 16
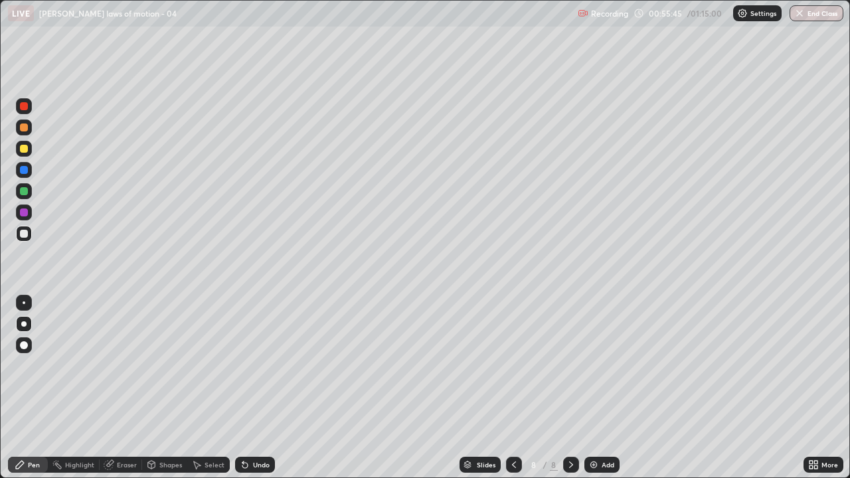
click at [244, 365] on div "Undo" at bounding box center [255, 465] width 40 height 16
click at [246, 365] on icon at bounding box center [245, 465] width 11 height 11
click at [246, 365] on div "Undo" at bounding box center [255, 465] width 40 height 16
click at [248, 365] on icon at bounding box center [245, 465] width 11 height 11
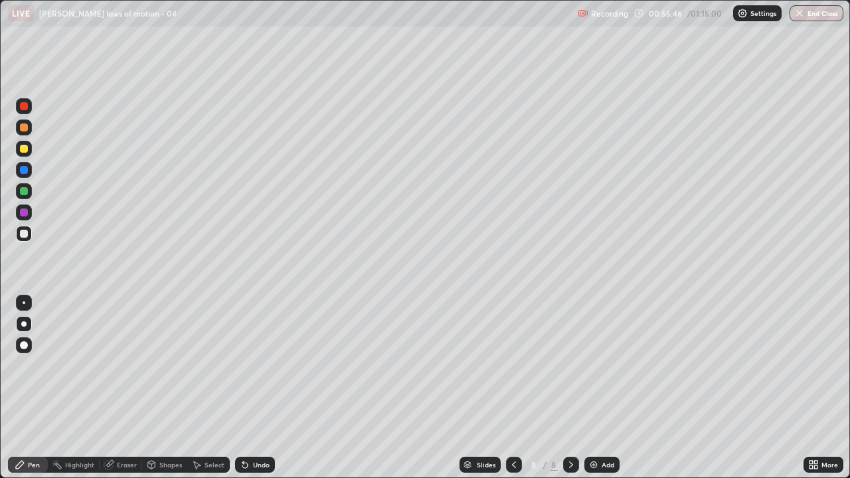
click at [248, 365] on icon at bounding box center [245, 465] width 11 height 11
click at [243, 365] on icon at bounding box center [244, 465] width 5 height 5
click at [242, 365] on div "Undo" at bounding box center [255, 465] width 40 height 16
click at [238, 365] on div "Undo" at bounding box center [255, 465] width 40 height 16
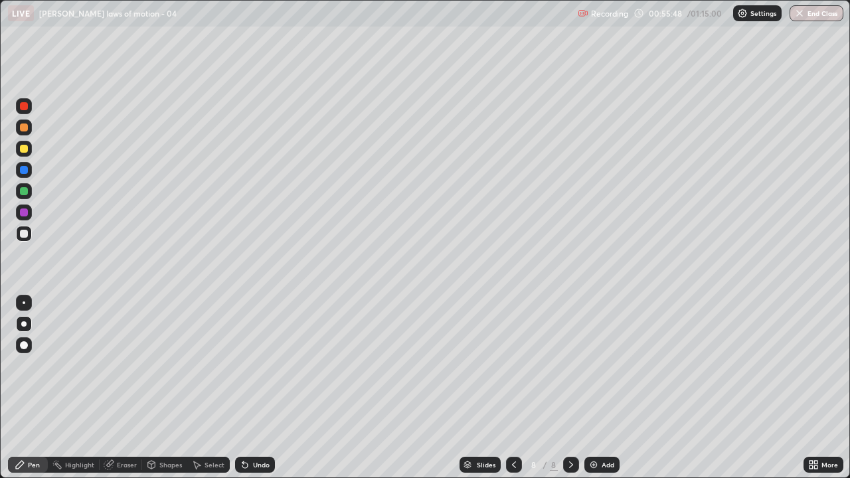
click at [240, 365] on icon at bounding box center [245, 465] width 11 height 11
click at [242, 365] on icon at bounding box center [244, 465] width 5 height 5
click at [243, 365] on icon at bounding box center [244, 465] width 5 height 5
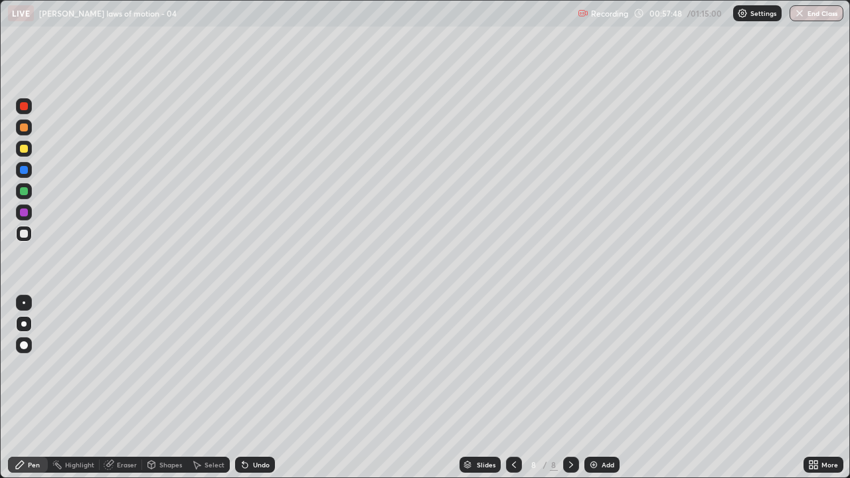
click at [165, 365] on div "Shapes" at bounding box center [164, 465] width 45 height 16
click at [21, 110] on div at bounding box center [24, 106] width 8 height 8
click at [22, 127] on div at bounding box center [24, 128] width 8 height 8
click at [243, 365] on icon at bounding box center [244, 465] width 5 height 5
click at [27, 127] on div at bounding box center [24, 128] width 8 height 8
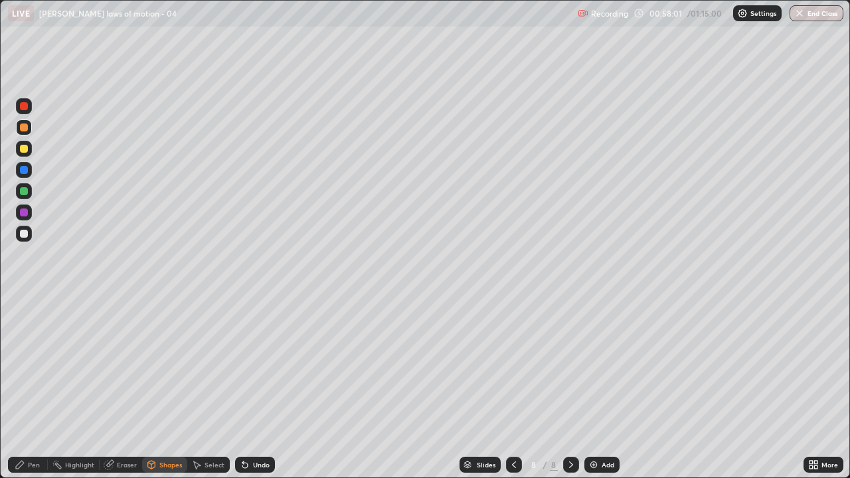
click at [37, 365] on div "Pen" at bounding box center [34, 465] width 12 height 7
click at [243, 365] on icon at bounding box center [244, 465] width 5 height 5
click at [592, 365] on img at bounding box center [593, 465] width 11 height 11
click at [513, 365] on icon at bounding box center [514, 465] width 11 height 11
click at [570, 365] on icon at bounding box center [571, 465] width 11 height 11
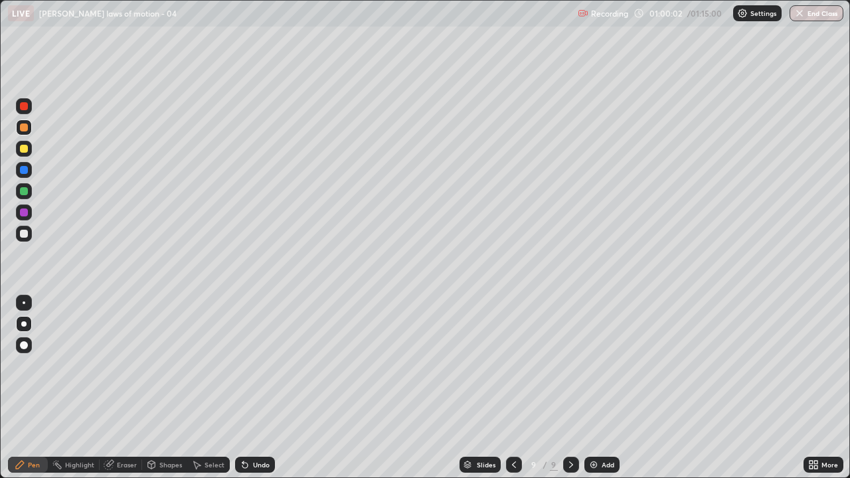
click at [21, 233] on div at bounding box center [24, 234] width 8 height 8
click at [513, 365] on icon at bounding box center [514, 465] width 11 height 11
click at [570, 365] on icon at bounding box center [571, 465] width 11 height 11
click at [509, 365] on icon at bounding box center [514, 465] width 11 height 11
click at [563, 365] on div at bounding box center [571, 465] width 16 height 27
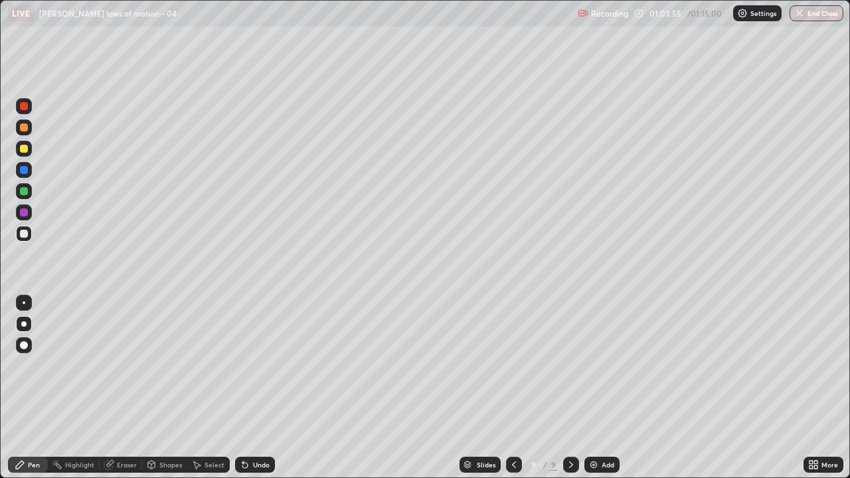
click at [23, 237] on div at bounding box center [24, 234] width 8 height 8
click at [236, 365] on div "Undo" at bounding box center [252, 465] width 45 height 27
click at [242, 365] on div "Undo" at bounding box center [252, 465] width 45 height 27
click at [242, 365] on icon at bounding box center [245, 465] width 11 height 11
click at [244, 365] on icon at bounding box center [245, 465] width 11 height 11
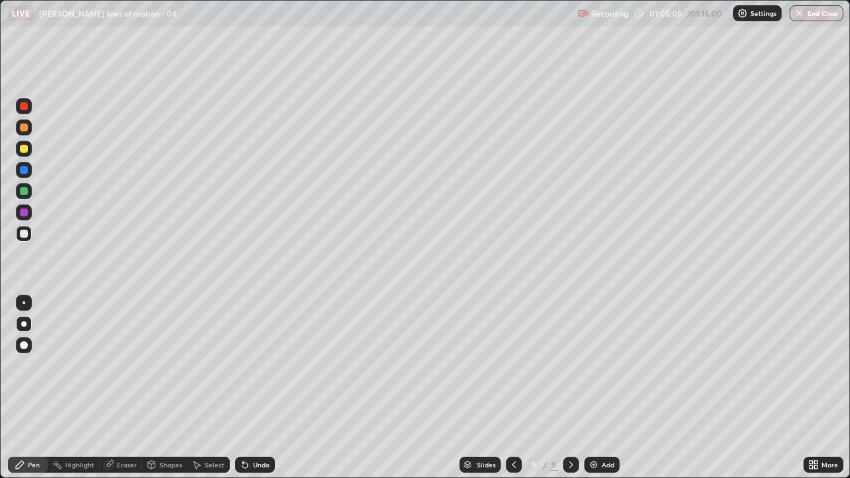
click at [246, 365] on div "Undo" at bounding box center [255, 465] width 40 height 16
click at [250, 365] on div "Undo" at bounding box center [255, 465] width 40 height 16
click at [593, 365] on img at bounding box center [593, 465] width 11 height 11
click at [22, 150] on div at bounding box center [24, 149] width 8 height 8
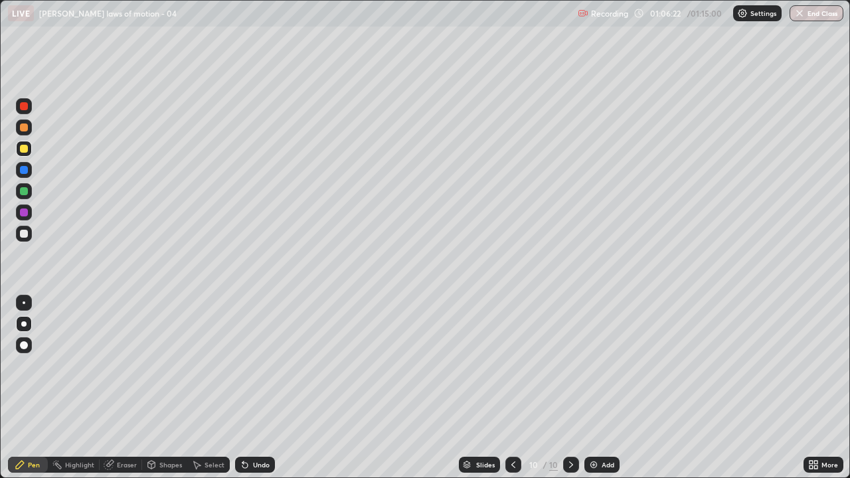
click at [167, 365] on div "Shapes" at bounding box center [170, 465] width 23 height 7
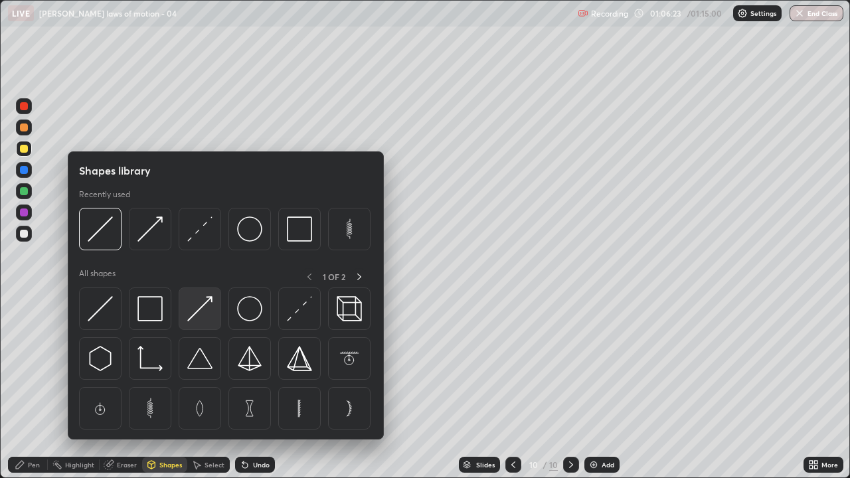
click at [194, 313] on img at bounding box center [199, 308] width 25 height 25
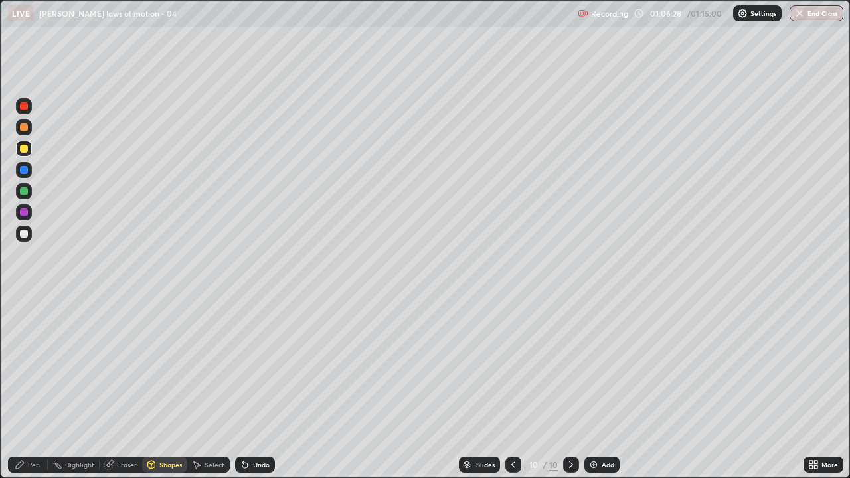
click at [171, 365] on div "Shapes" at bounding box center [170, 465] width 23 height 7
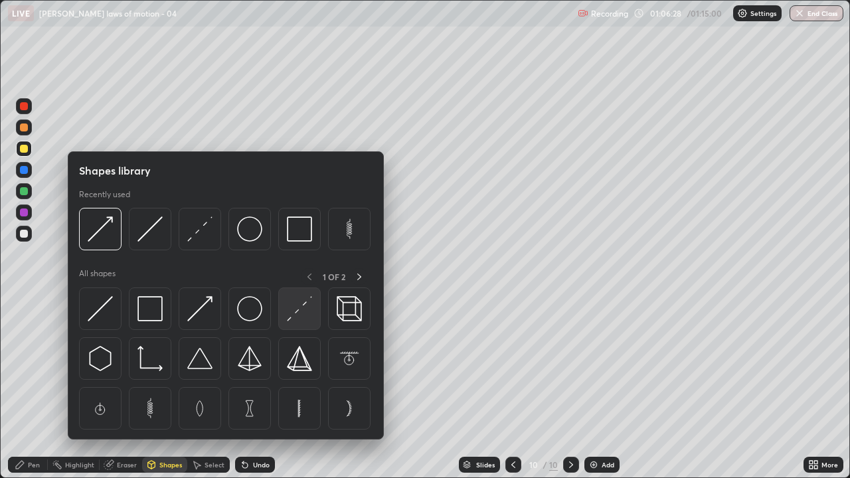
click at [298, 311] on img at bounding box center [299, 308] width 25 height 25
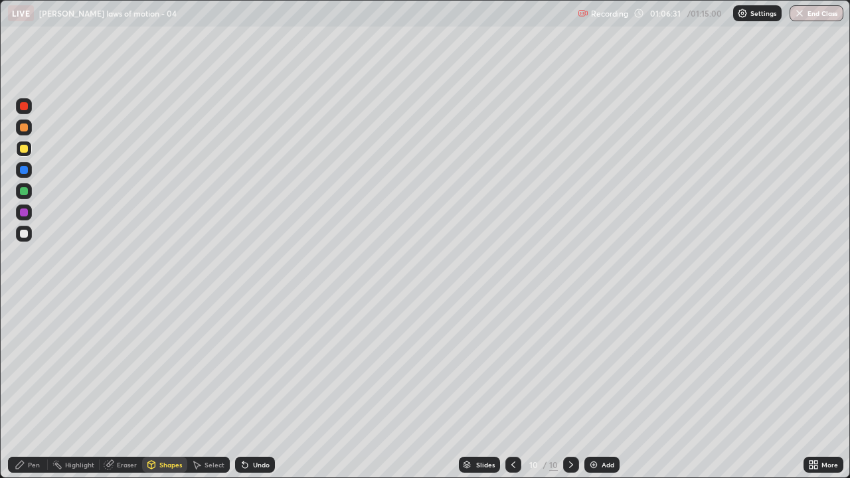
click at [37, 365] on div "Pen" at bounding box center [34, 465] width 12 height 7
click at [497, 365] on div "Slides" at bounding box center [479, 465] width 41 height 16
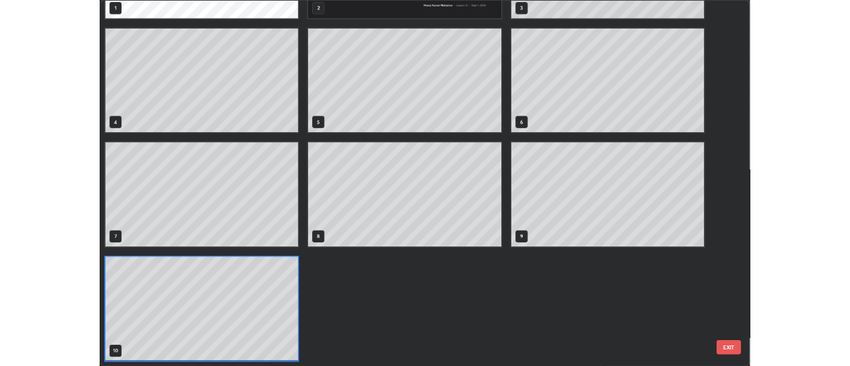
scroll to position [473, 842]
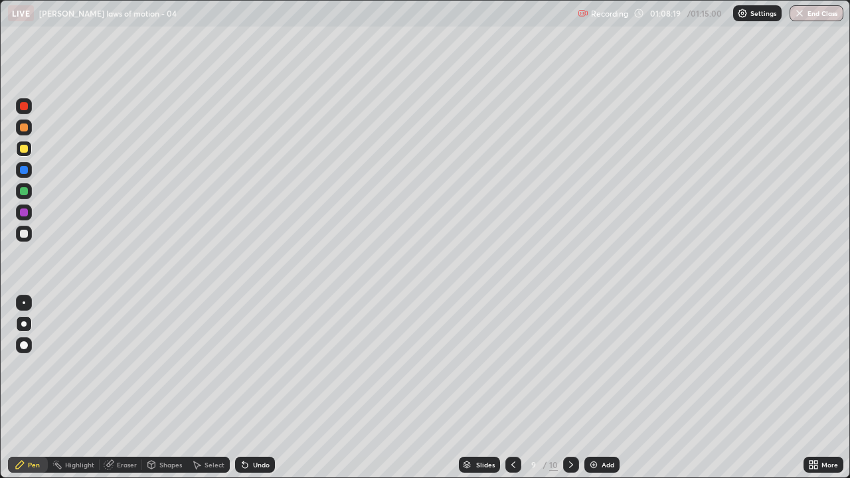
click at [570, 365] on icon at bounding box center [571, 465] width 11 height 11
click at [512, 365] on icon at bounding box center [513, 465] width 11 height 11
click at [566, 365] on icon at bounding box center [571, 465] width 11 height 11
click at [594, 365] on img at bounding box center [593, 465] width 11 height 11
click at [24, 191] on div at bounding box center [24, 191] width 8 height 8
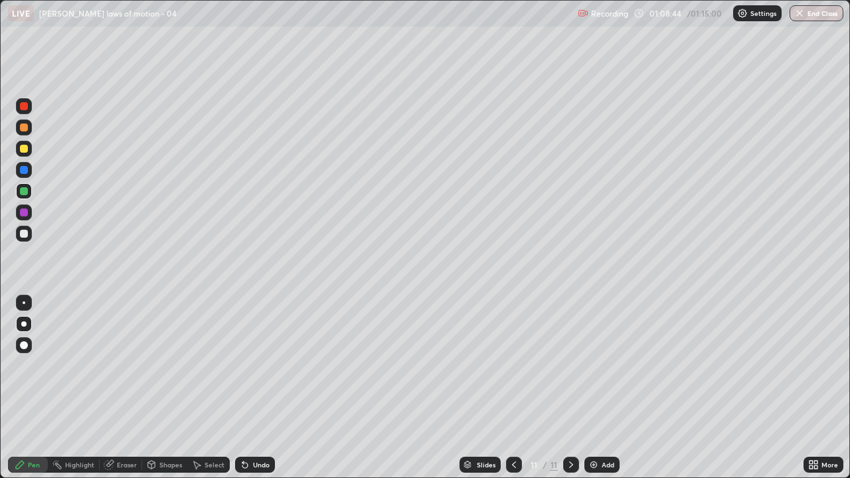
click at [25, 136] on div at bounding box center [24, 127] width 16 height 21
click at [25, 128] on div at bounding box center [24, 128] width 8 height 8
click at [21, 234] on div at bounding box center [24, 234] width 8 height 8
click at [21, 349] on div at bounding box center [24, 345] width 16 height 16
click at [27, 350] on div at bounding box center [24, 345] width 16 height 16
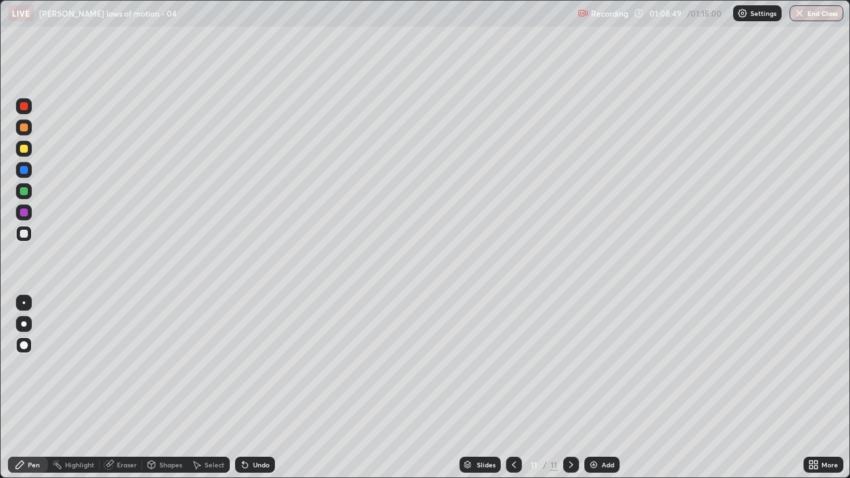
click at [25, 234] on div at bounding box center [24, 234] width 8 height 8
click at [244, 365] on icon at bounding box center [244, 465] width 5 height 5
click at [24, 324] on div at bounding box center [23, 323] width 5 height 5
click at [243, 365] on icon at bounding box center [244, 465] width 5 height 5
click at [596, 365] on img at bounding box center [593, 465] width 11 height 11
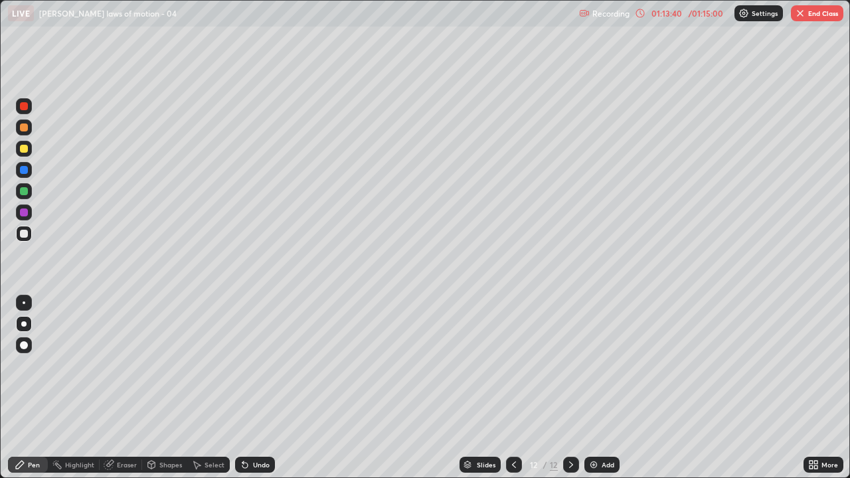
click at [822, 13] on button "End Class" at bounding box center [817, 13] width 52 height 16
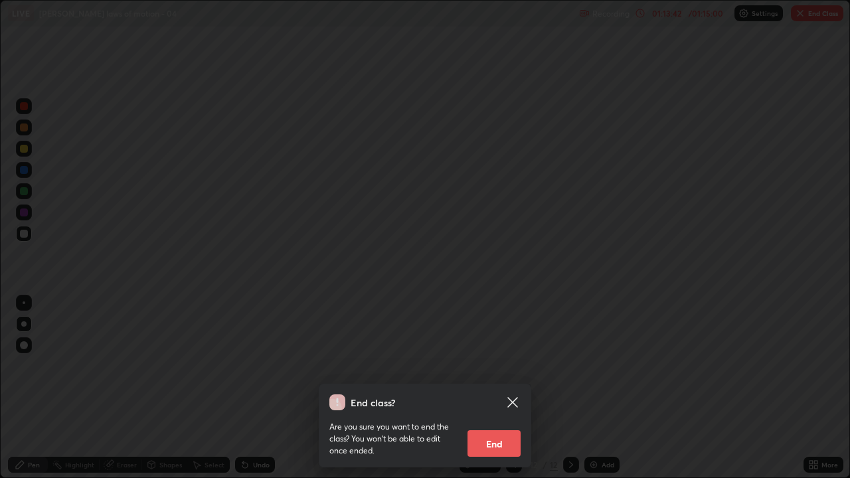
click at [572, 365] on div "End class? Are you sure you want to end the class? You won’t be able to edit on…" at bounding box center [425, 239] width 850 height 478
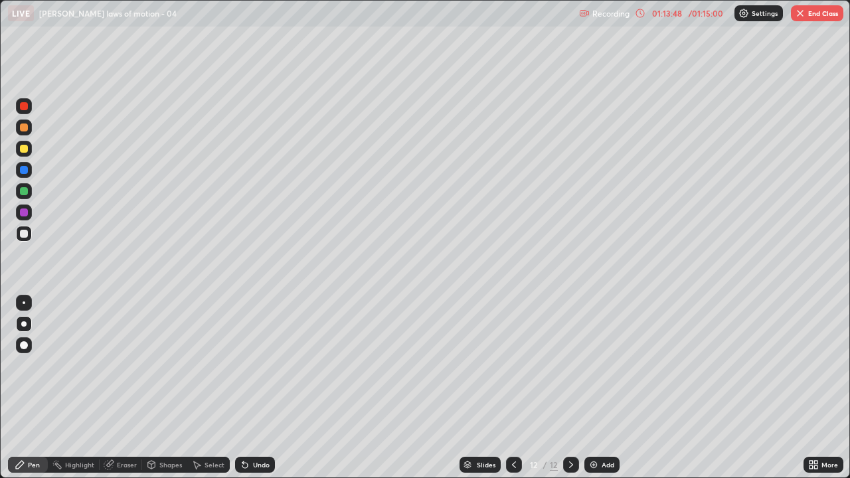
click at [511, 365] on div at bounding box center [514, 465] width 16 height 16
click at [819, 14] on button "End Class" at bounding box center [817, 13] width 52 height 16
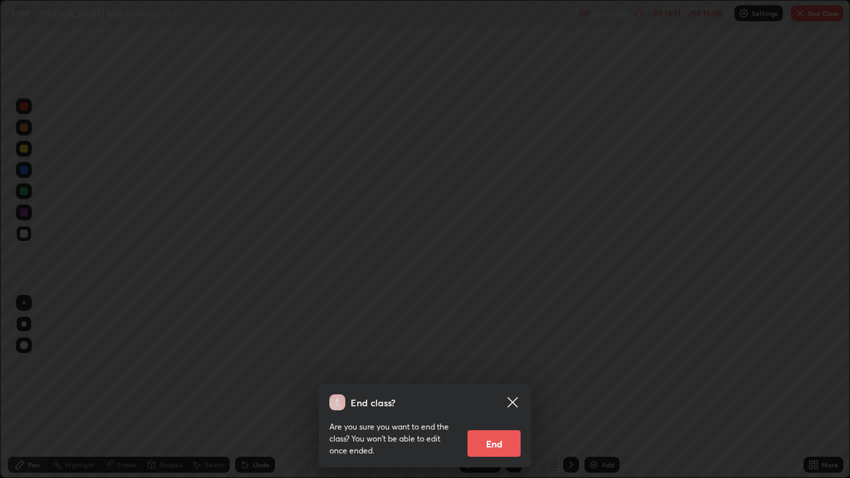
click at [491, 365] on button "End" at bounding box center [493, 443] width 53 height 27
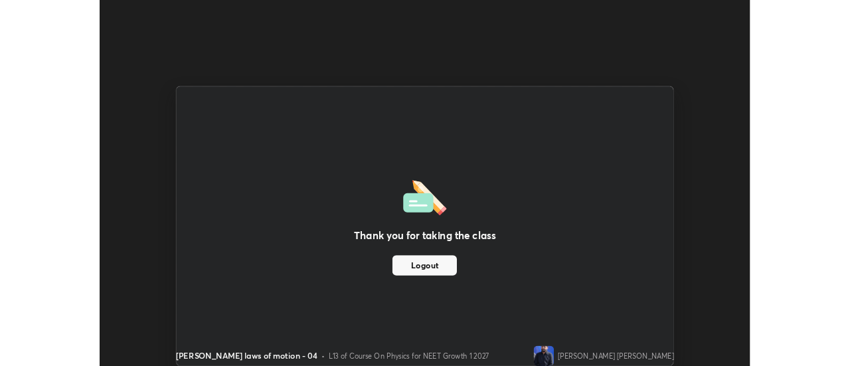
scroll to position [66040, 65556]
